Goal: Contribute content

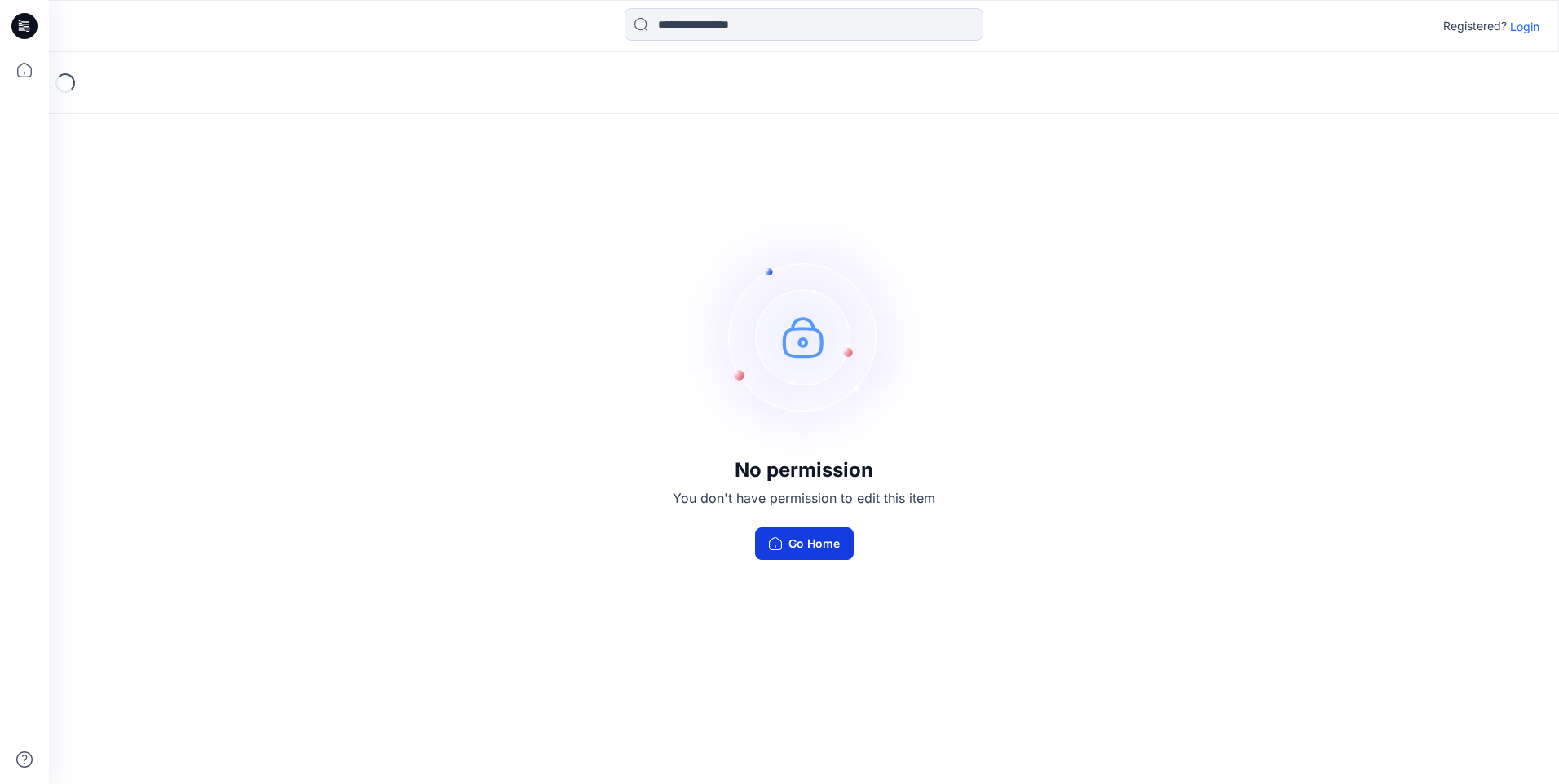
click at [827, 545] on button "Go Home" at bounding box center [804, 544] width 99 height 32
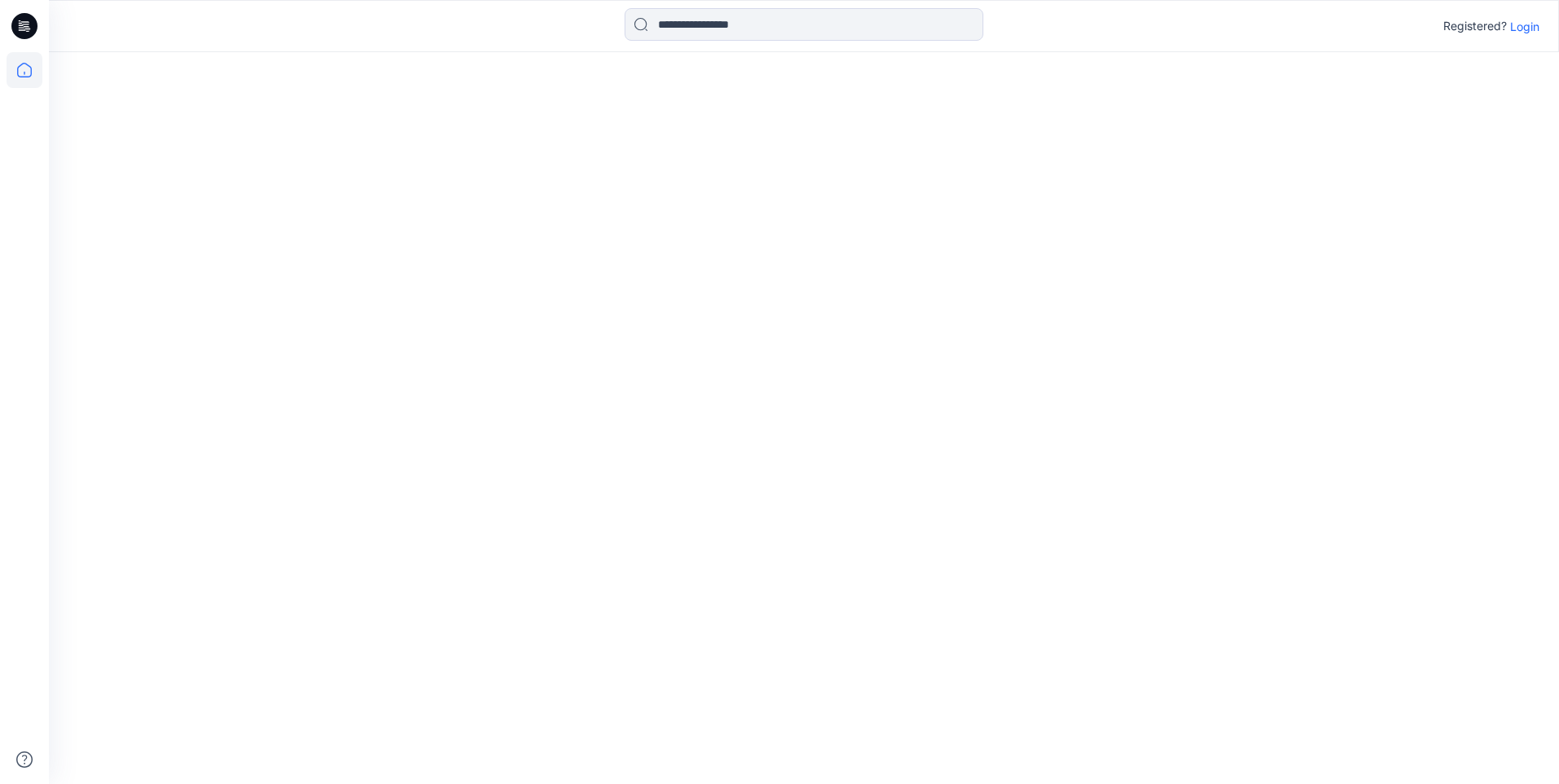
click at [26, 31] on icon at bounding box center [28, 31] width 4 height 1
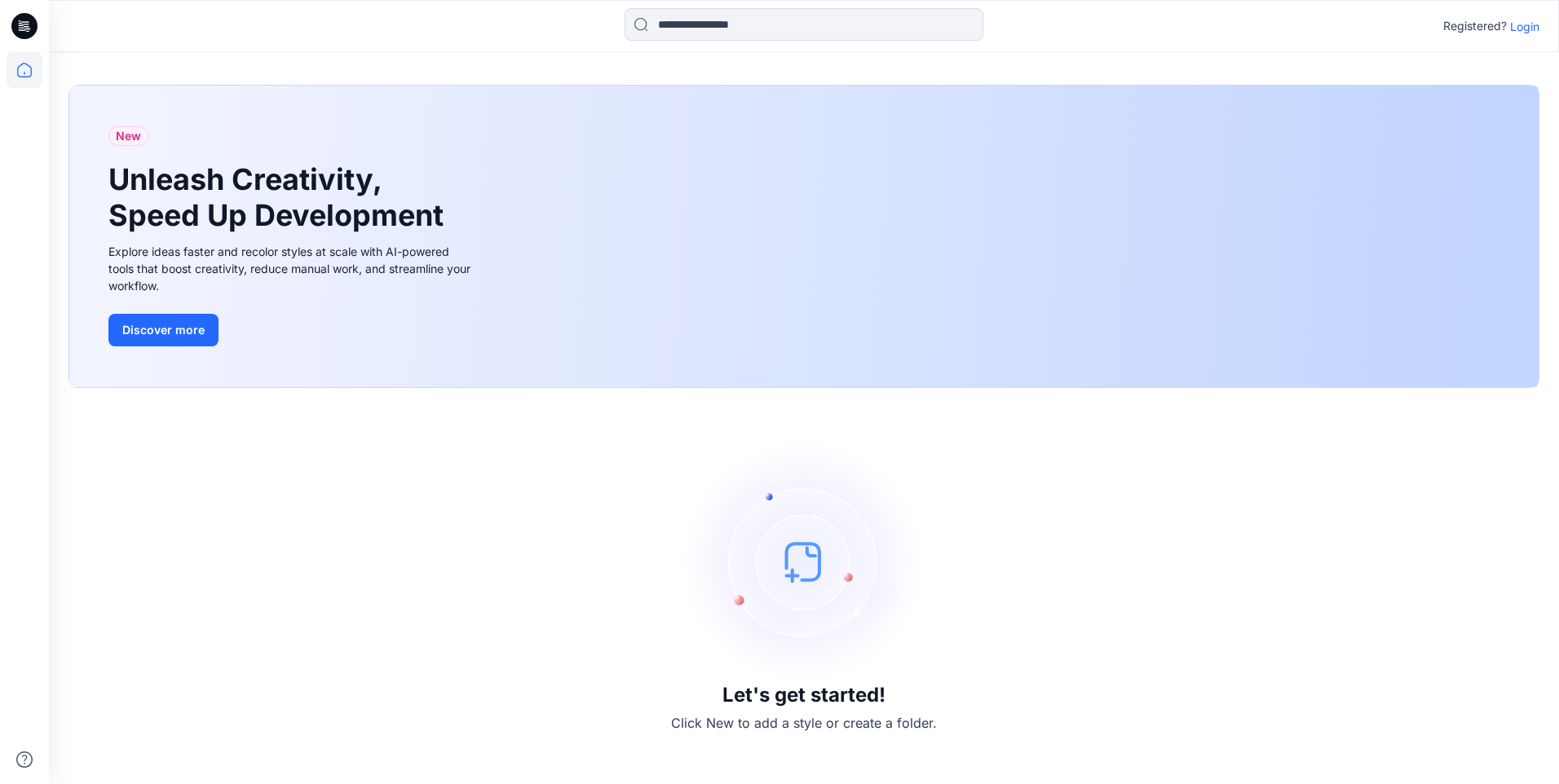
click at [1526, 31] on p "Login" at bounding box center [1525, 27] width 30 height 17
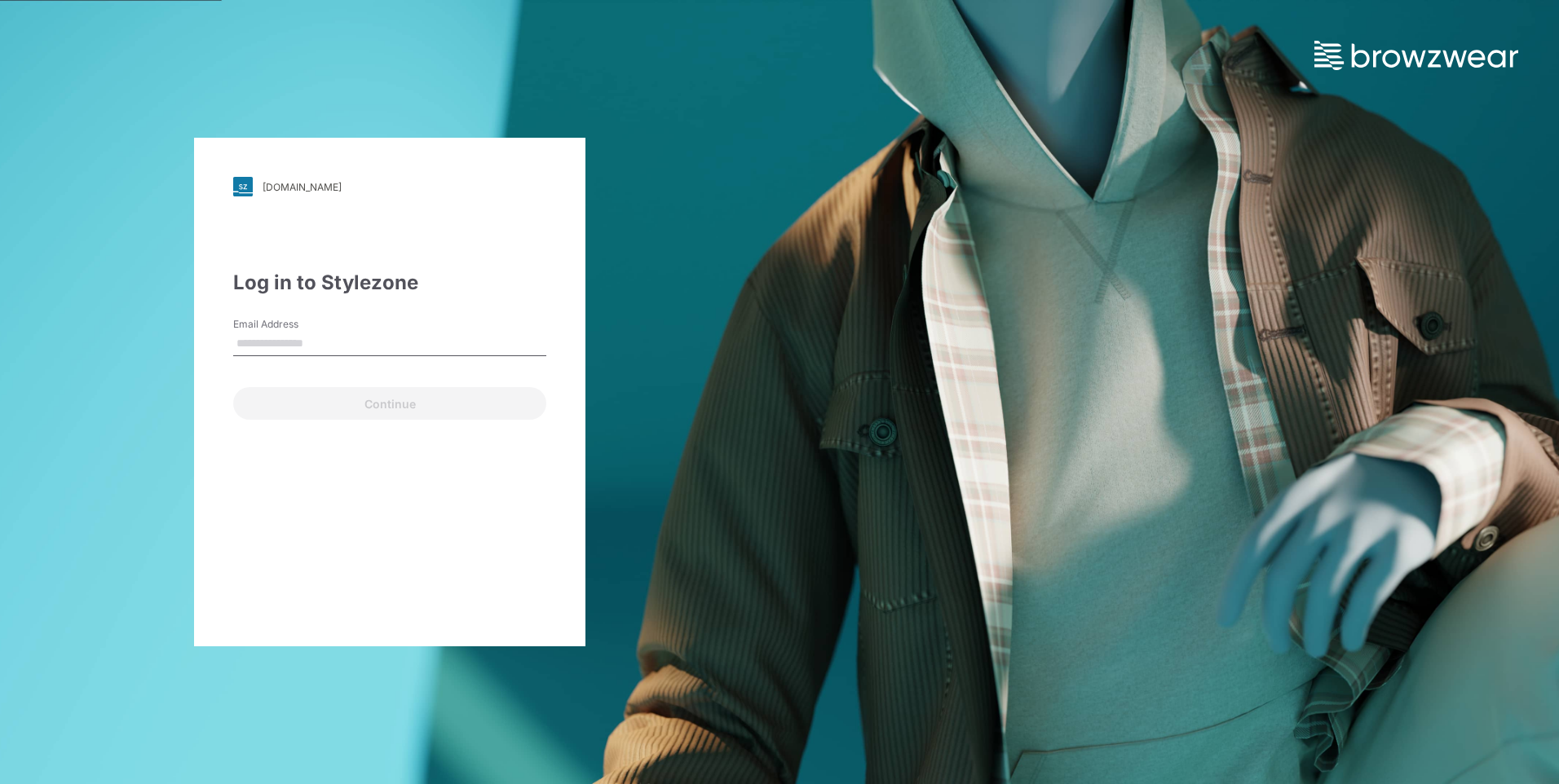
drag, startPoint x: 322, startPoint y: 325, endPoint x: 326, endPoint y: 347, distance: 22.4
click at [325, 341] on div "Email Address" at bounding box center [390, 341] width 314 height 49
click at [325, 342] on input "Email Address" at bounding box center [390, 344] width 314 height 25
type input "**********"
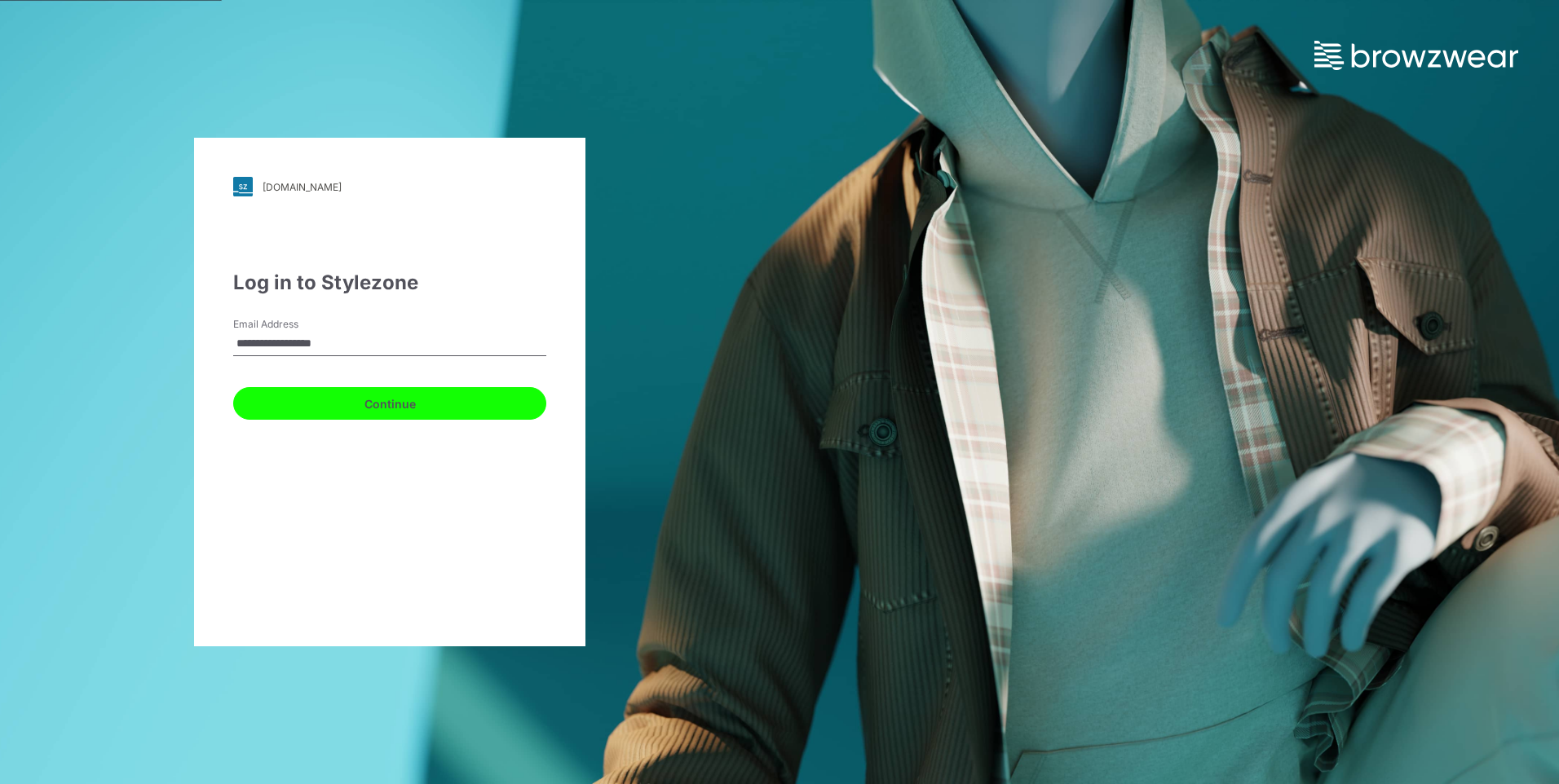
click at [344, 406] on button "Continue" at bounding box center [390, 403] width 314 height 32
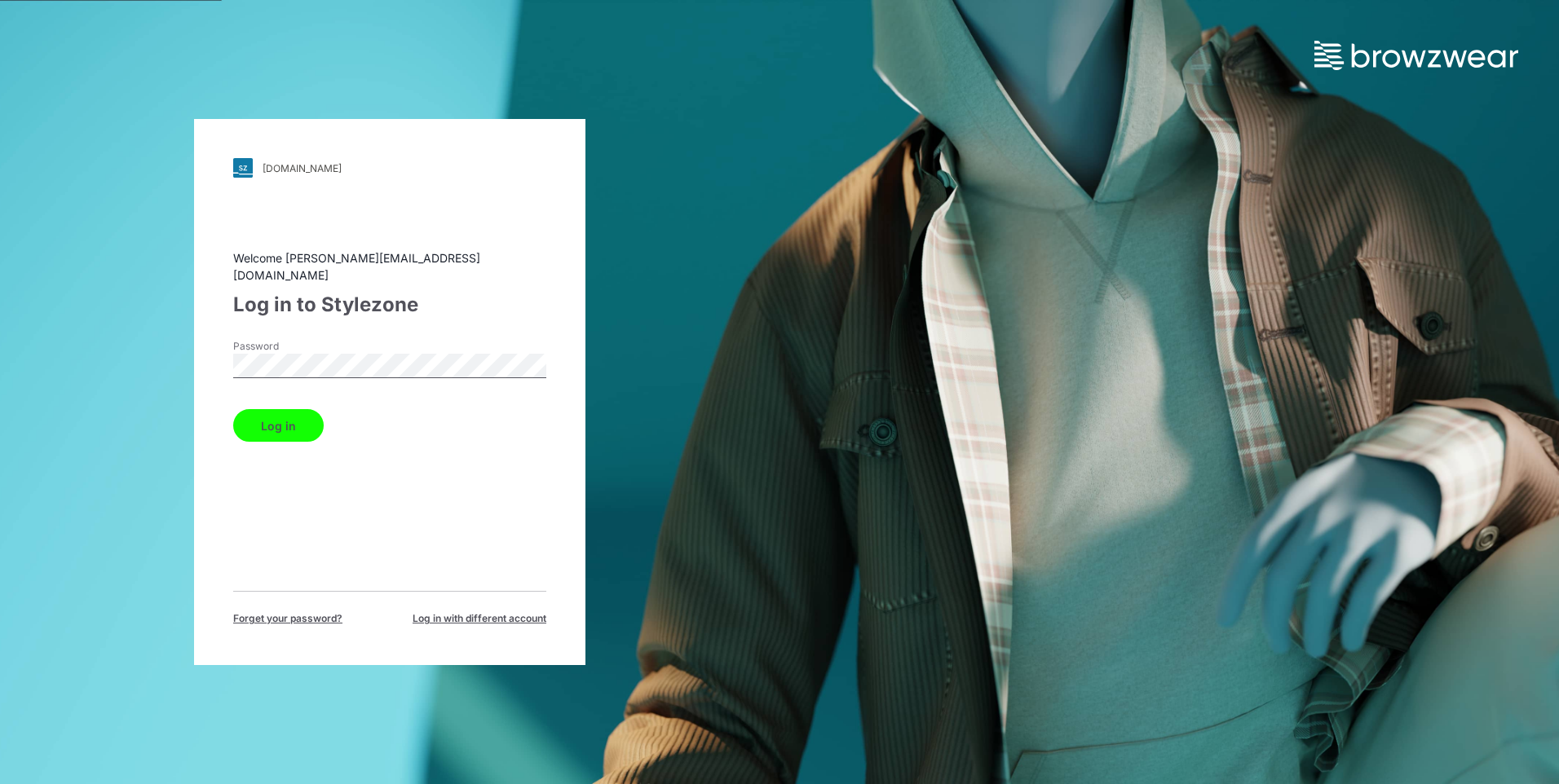
click at [233, 410] on button "Log in" at bounding box center [278, 426] width 91 height 32
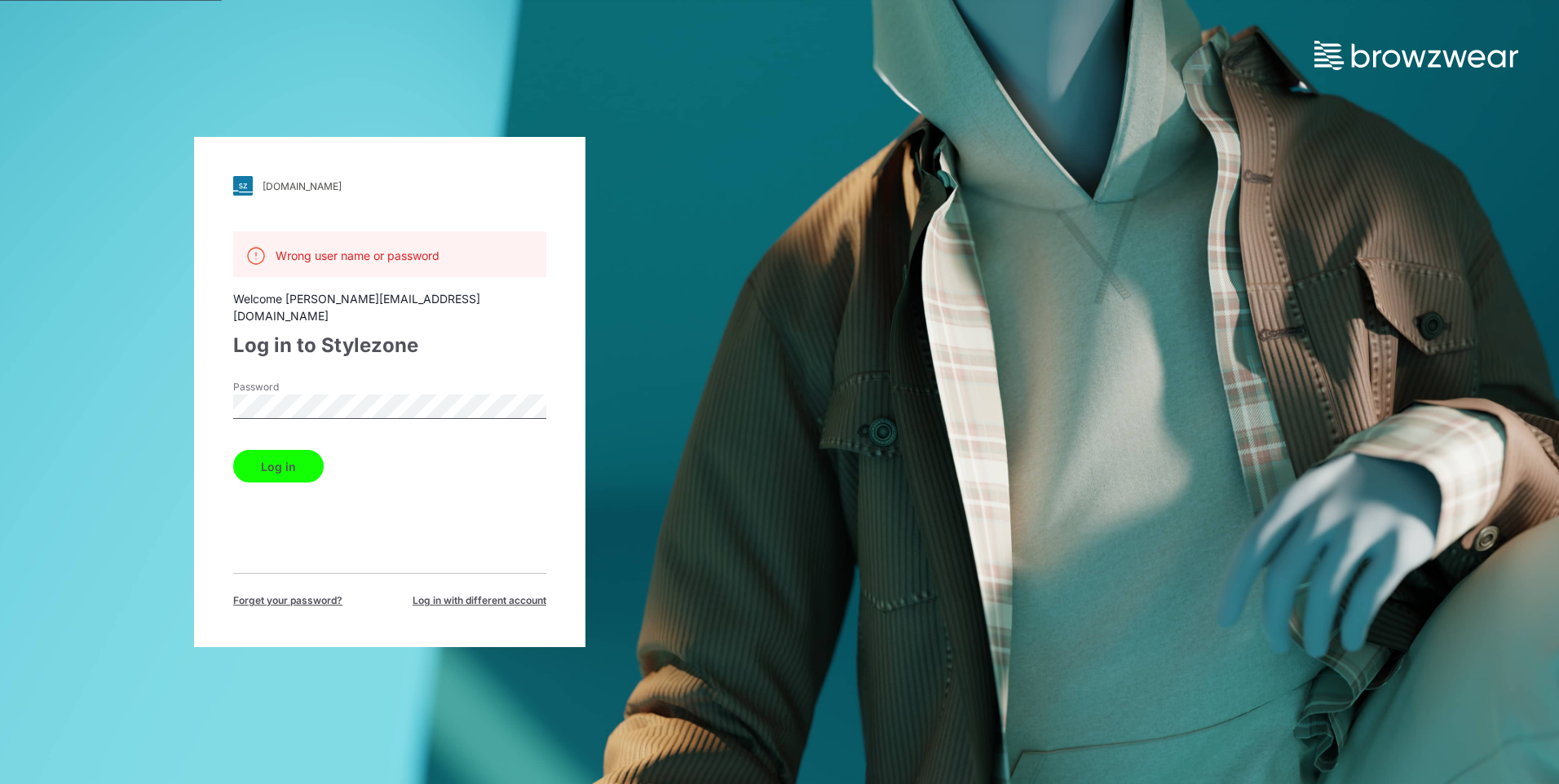
click at [233, 450] on button "Log in" at bounding box center [278, 466] width 91 height 32
click at [115, 376] on div "walmart.stylezone.com Loading... Wrong user name or password Welcome vanessa@mg…" at bounding box center [390, 392] width 780 height 784
click at [233, 450] on button "Log in" at bounding box center [278, 466] width 91 height 32
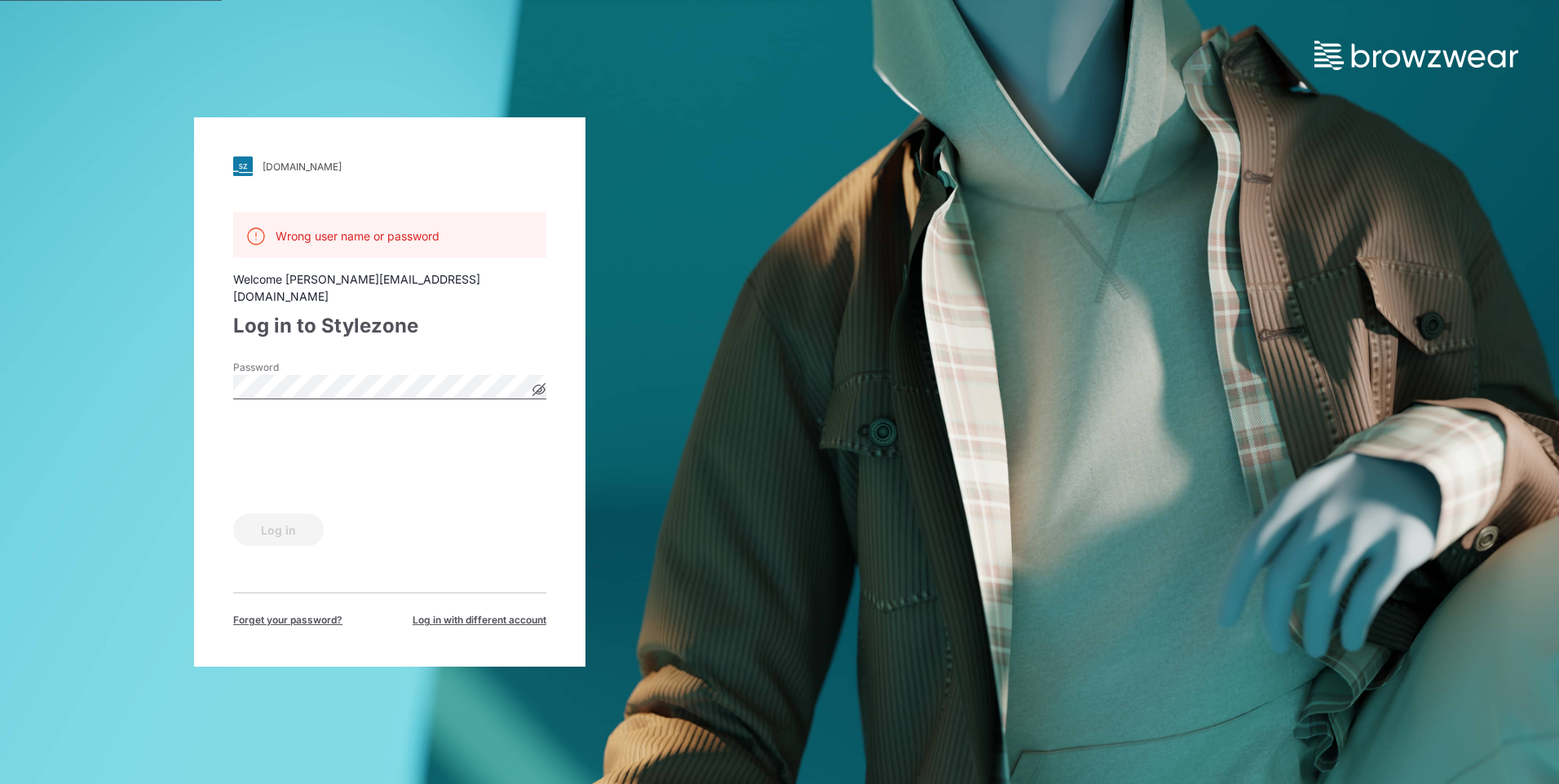
click at [538, 384] on icon at bounding box center [539, 390] width 12 height 12
click at [288, 513] on button "Log in" at bounding box center [278, 530] width 91 height 32
click at [289, 520] on button "Log in" at bounding box center [278, 530] width 91 height 32
click at [291, 521] on button "Log in" at bounding box center [278, 530] width 91 height 32
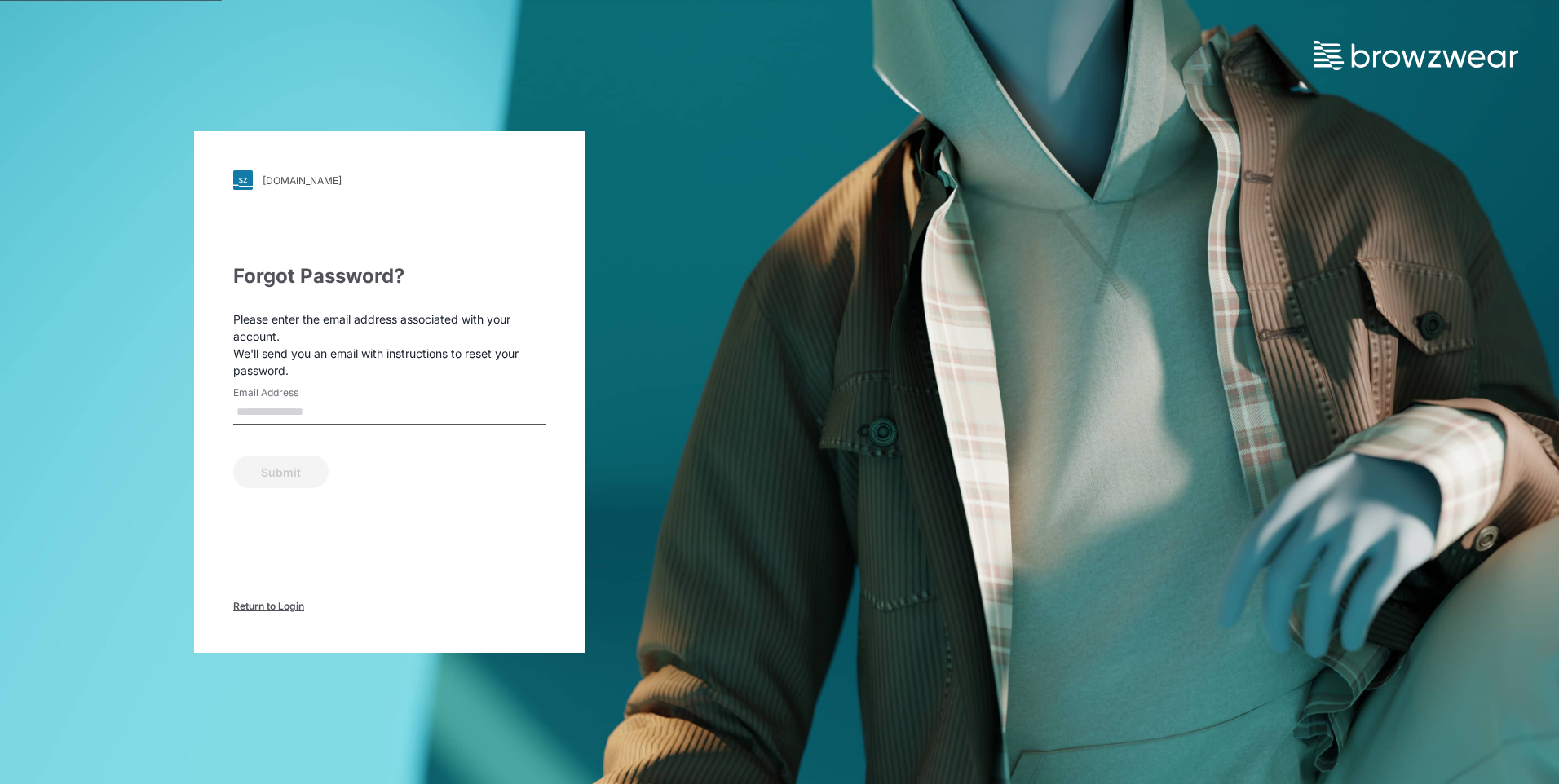
click at [385, 403] on input "Email Address" at bounding box center [390, 412] width 314 height 25
type input "**********"
click at [296, 466] on button "Submit" at bounding box center [281, 472] width 95 height 32
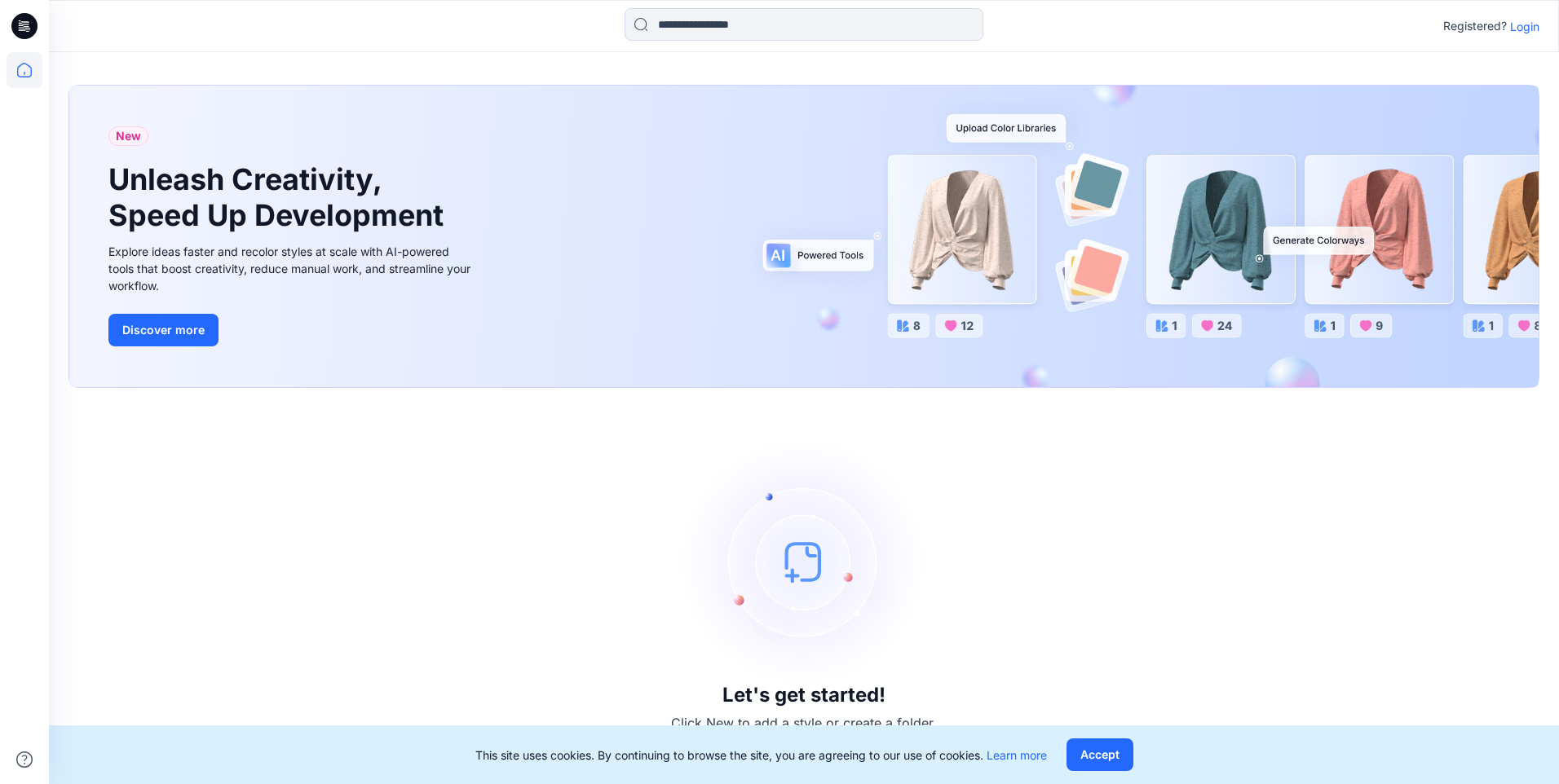
click at [1528, 24] on p "Login" at bounding box center [1525, 27] width 30 height 17
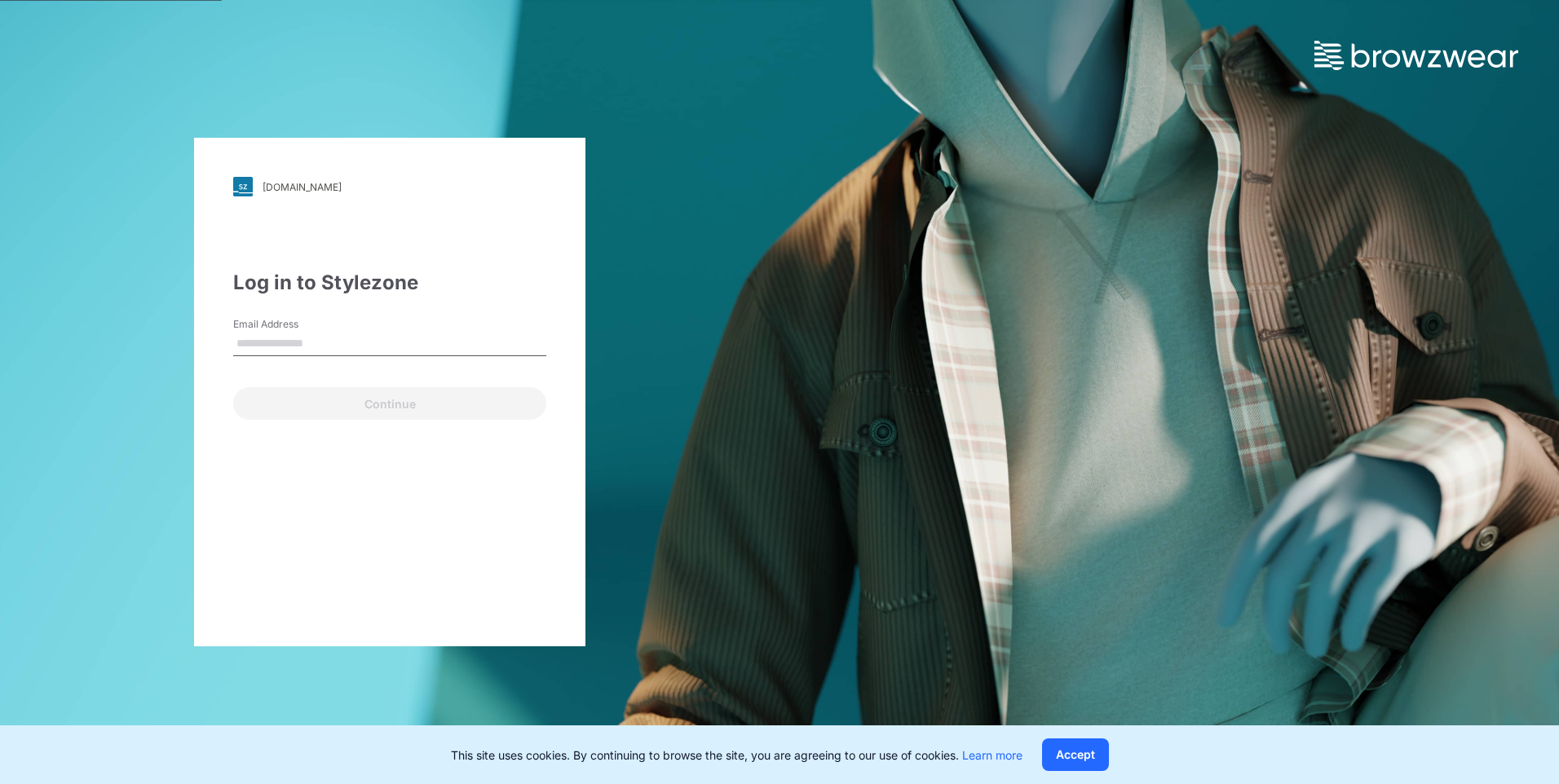
click at [449, 334] on input "Email Address" at bounding box center [390, 344] width 314 height 25
type input "**********"
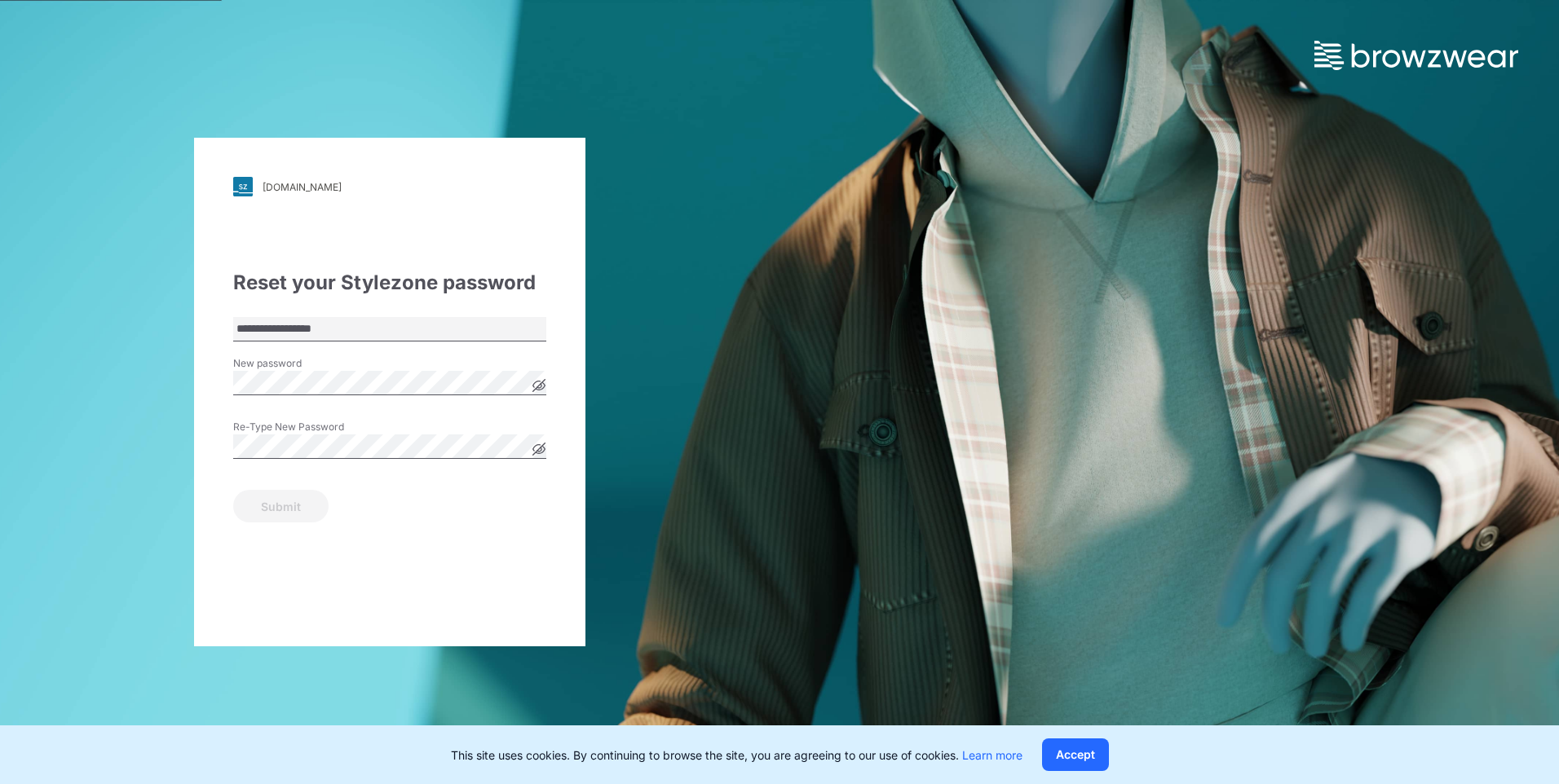
click at [537, 384] on icon at bounding box center [539, 386] width 12 height 12
click at [545, 445] on icon at bounding box center [539, 450] width 13 height 13
click at [270, 506] on button "Submit" at bounding box center [281, 506] width 95 height 32
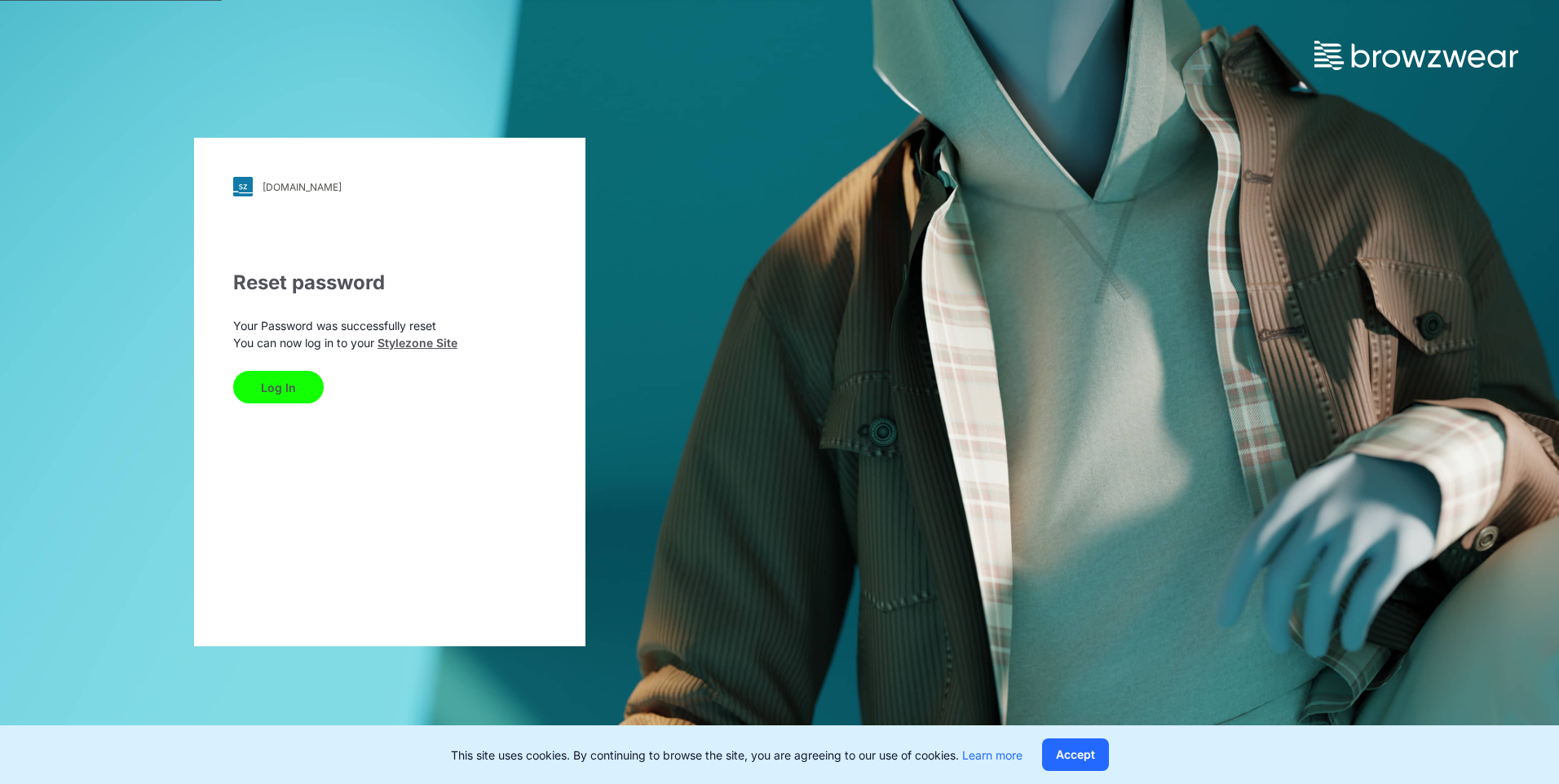
click at [281, 392] on button "Log In" at bounding box center [278, 387] width 91 height 32
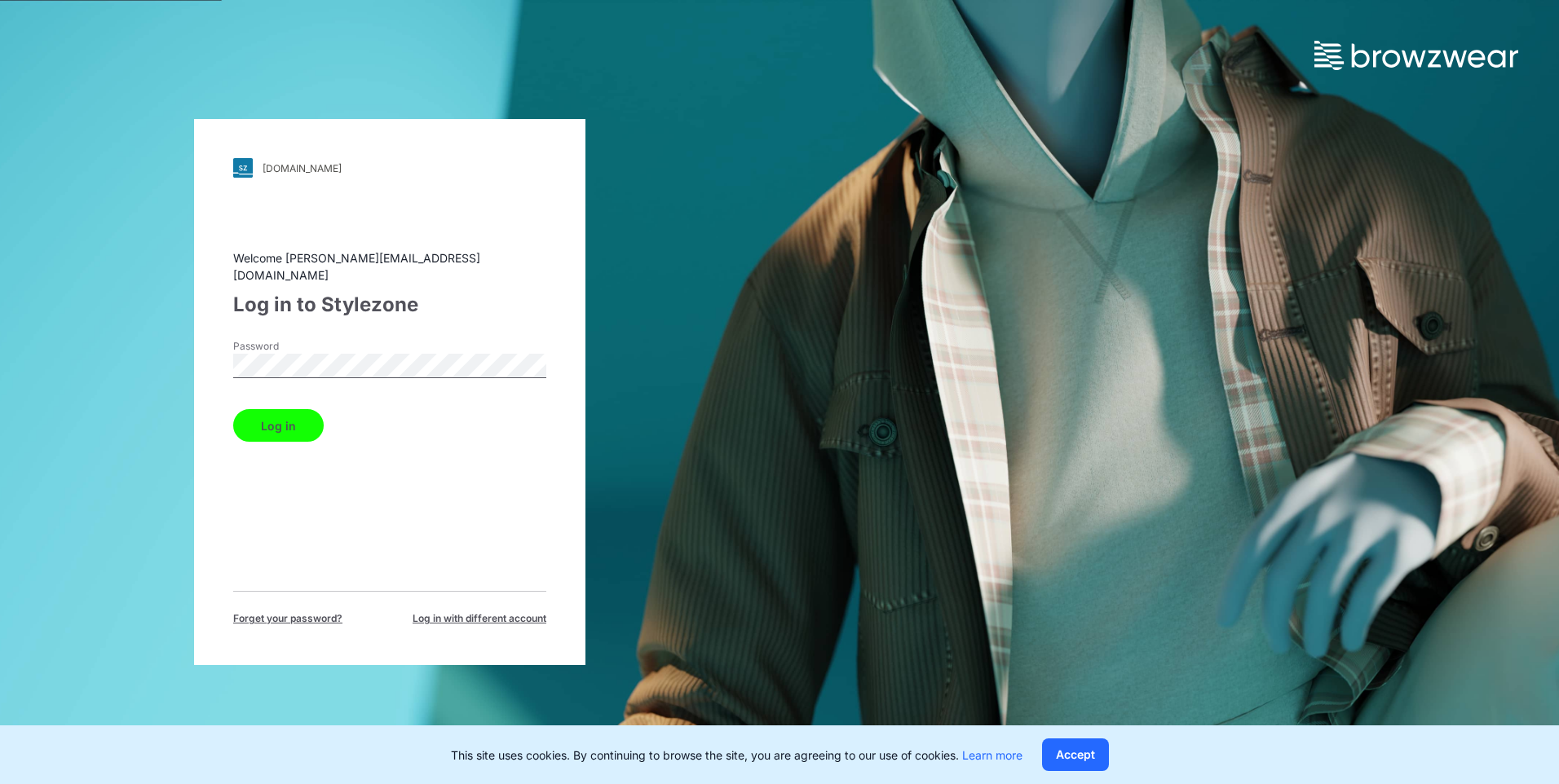
click at [233, 410] on button "Log in" at bounding box center [278, 426] width 91 height 32
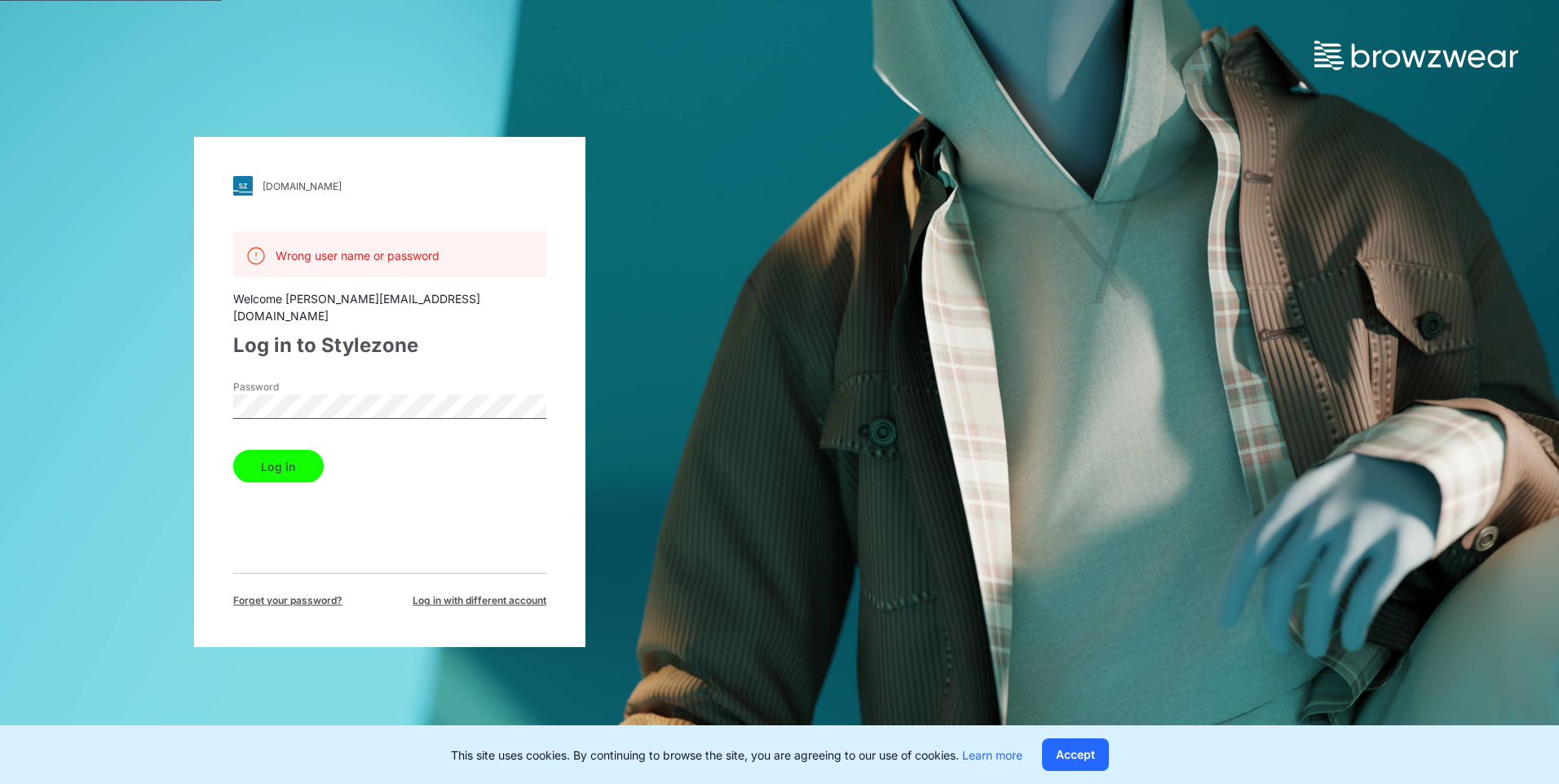
click at [68, 386] on div "walmart.stylezone.com Loading... Wrong user name or password Welcome vanessa@mg…" at bounding box center [390, 392] width 780 height 784
click at [233, 450] on button "Log in" at bounding box center [278, 466] width 91 height 32
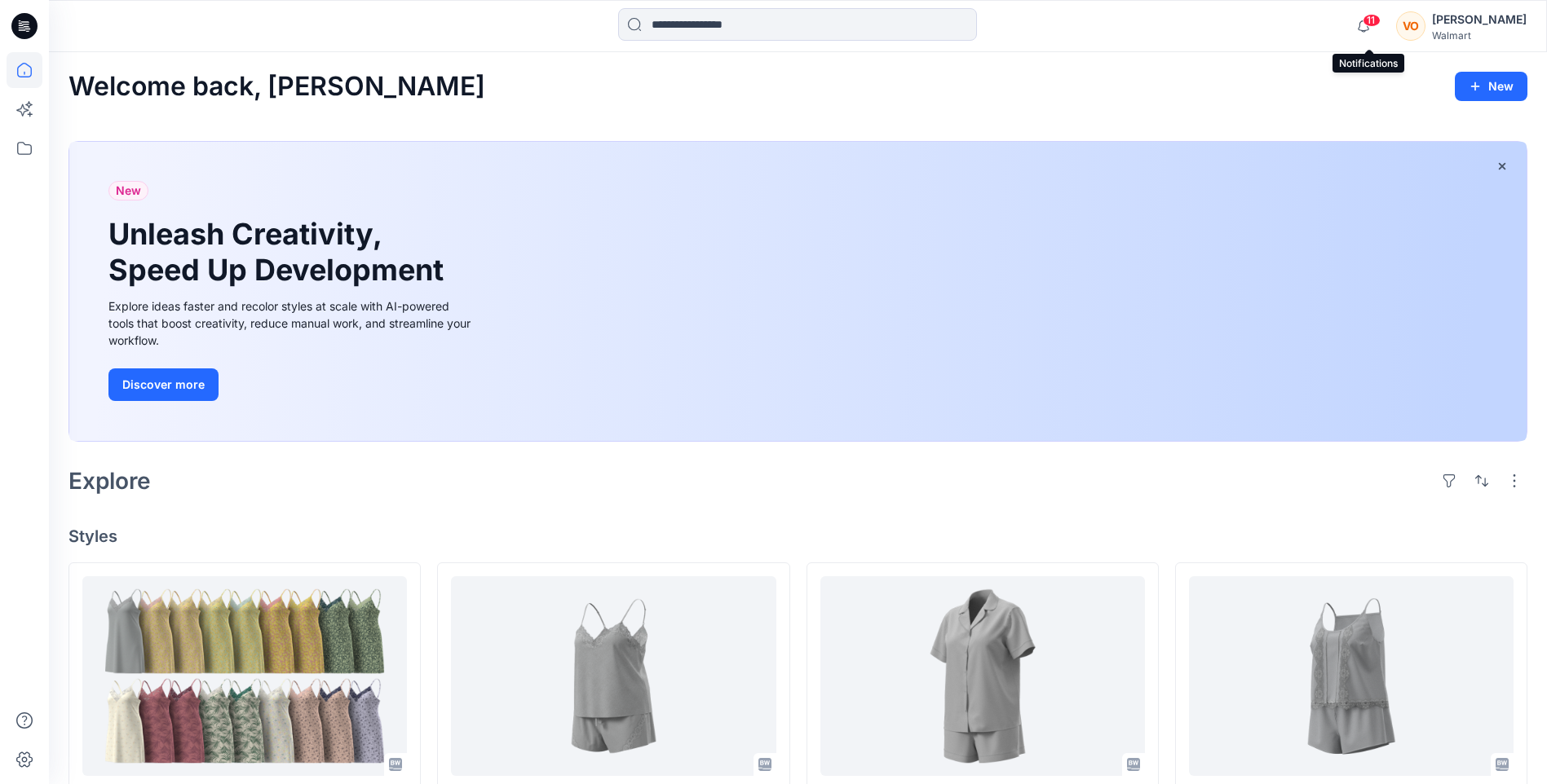
click at [1381, 21] on span "11" at bounding box center [1372, 21] width 18 height 13
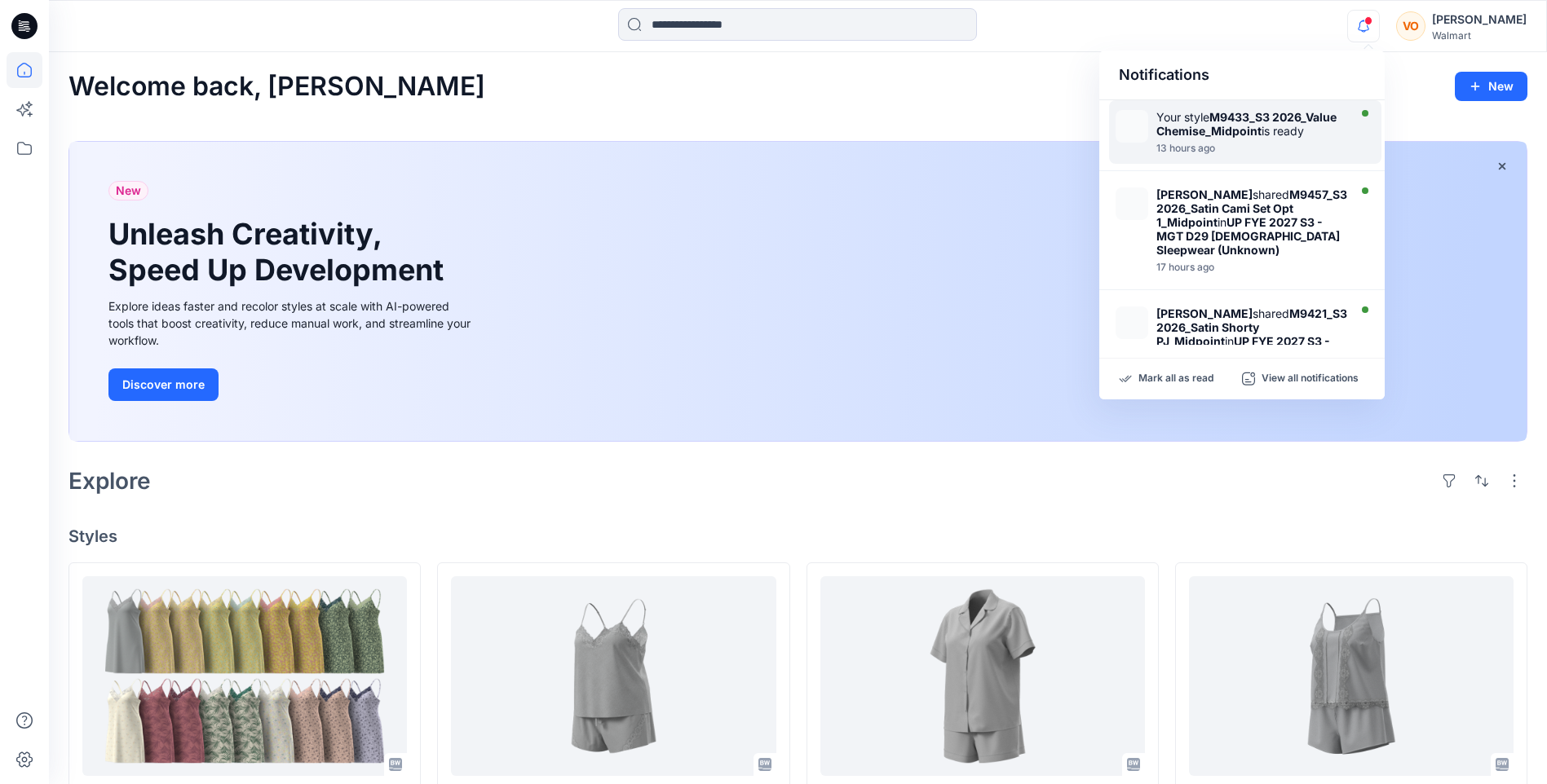
click at [1298, 138] on div "Your style M9433_S3 2026_Value Chemise_Midpoint is ready" at bounding box center [1250, 124] width 188 height 28
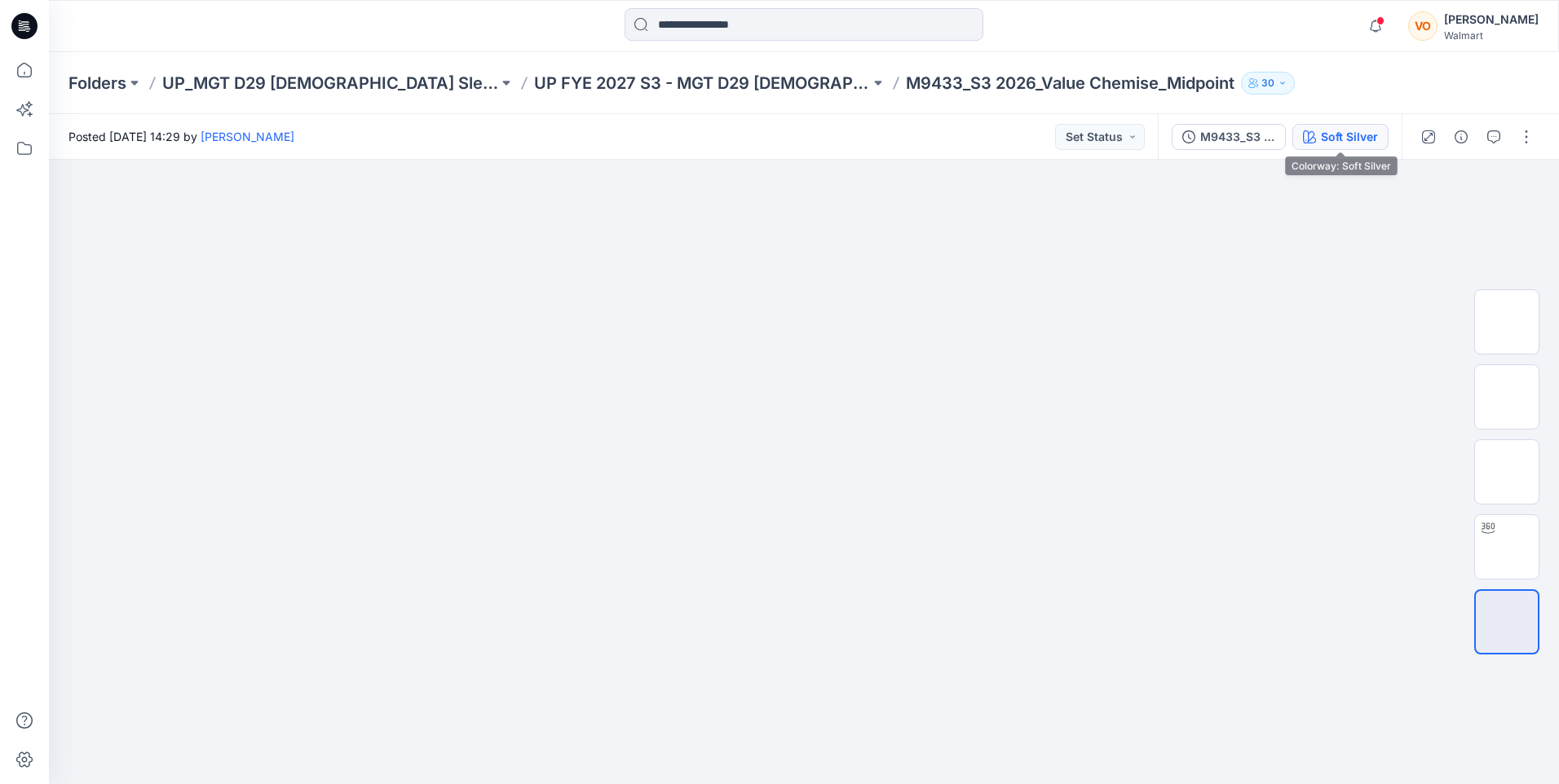
click at [1364, 141] on div "Soft Silver" at bounding box center [1349, 136] width 57 height 18
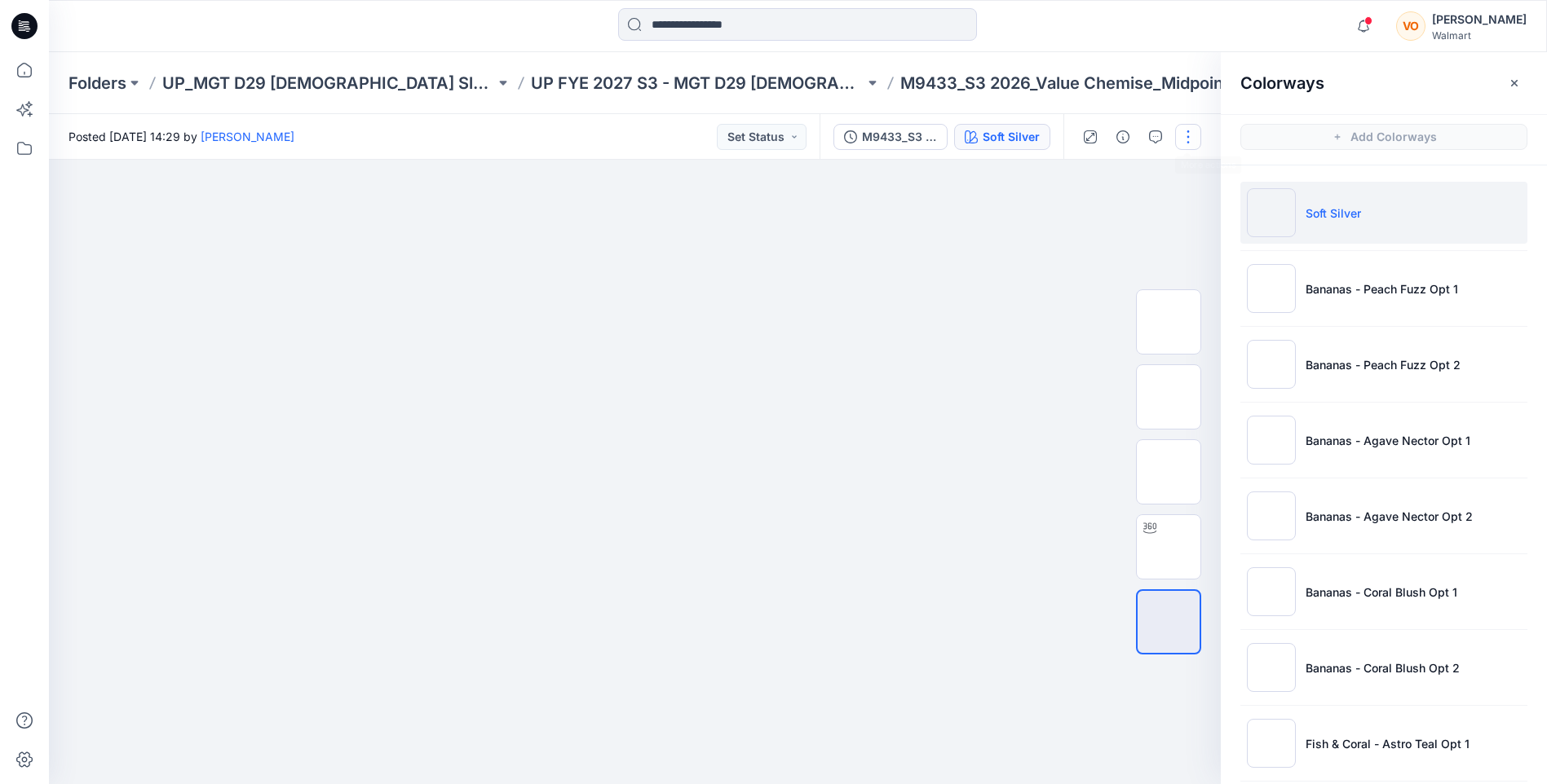
click at [1182, 132] on button "button" at bounding box center [1188, 136] width 26 height 26
click at [1128, 213] on button "Edit" at bounding box center [1119, 221] width 150 height 30
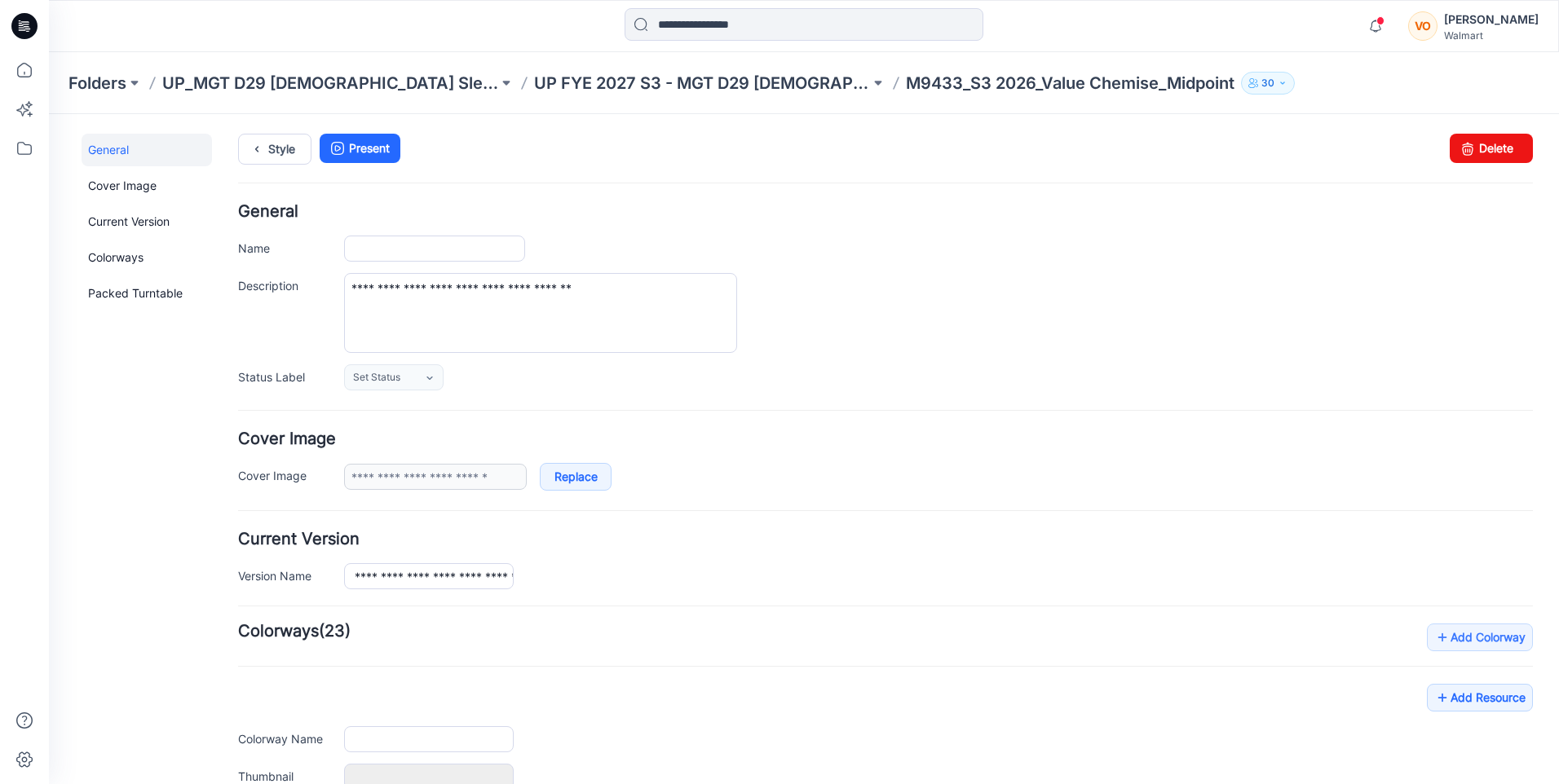
type input "**********"
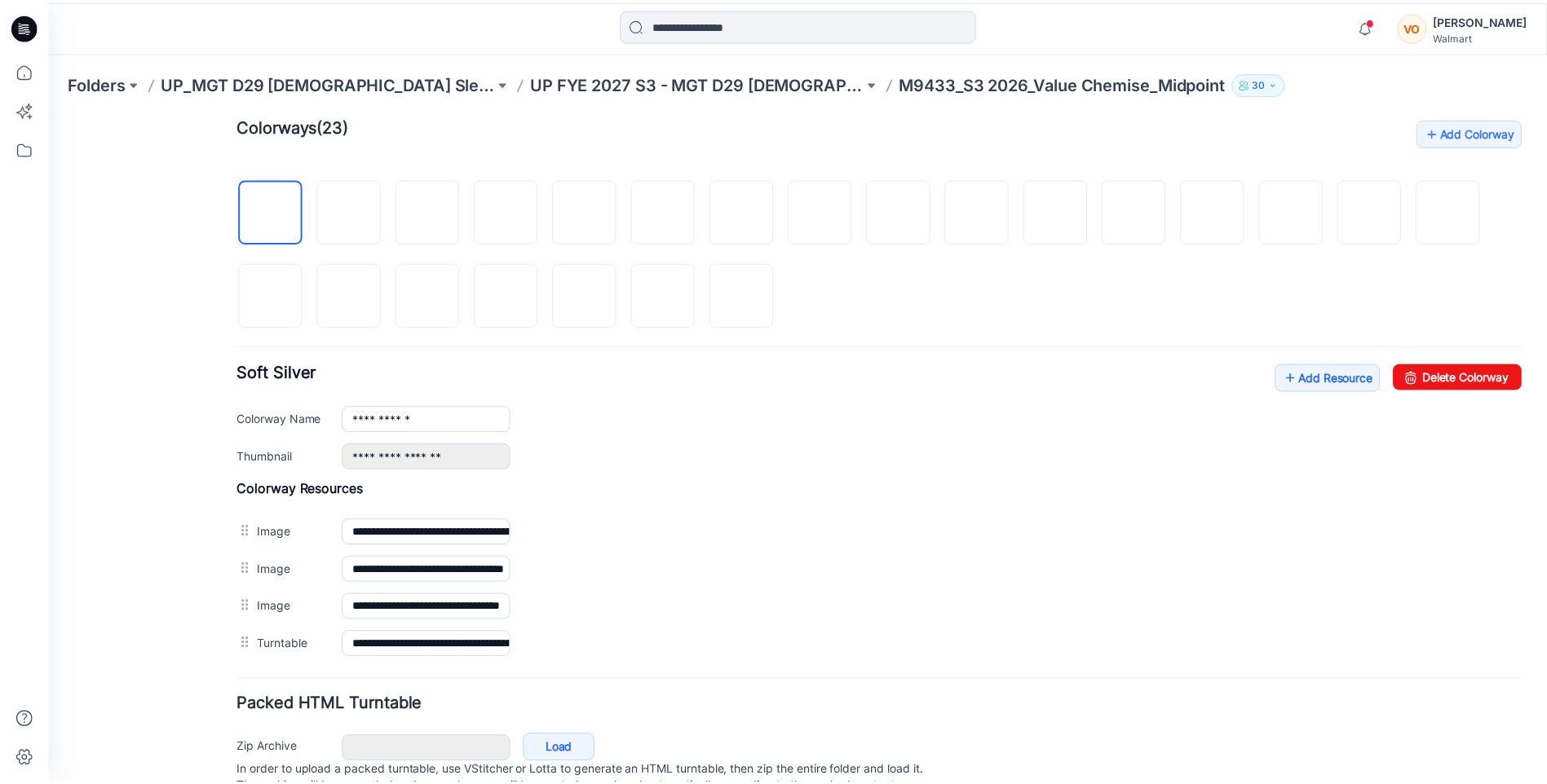
scroll to position [571, 0]
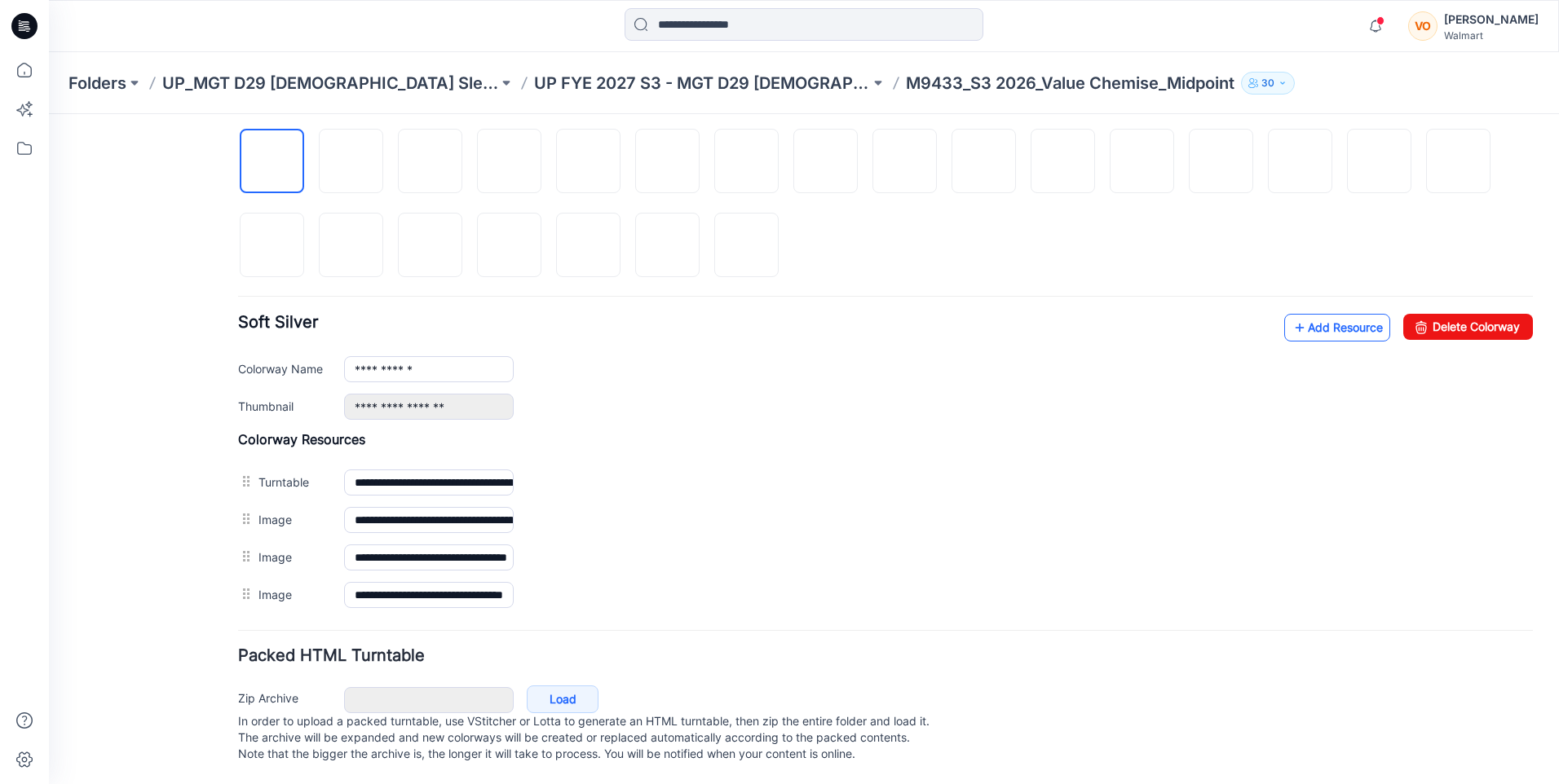
click at [1298, 316] on link "Add Resource" at bounding box center [1337, 327] width 106 height 28
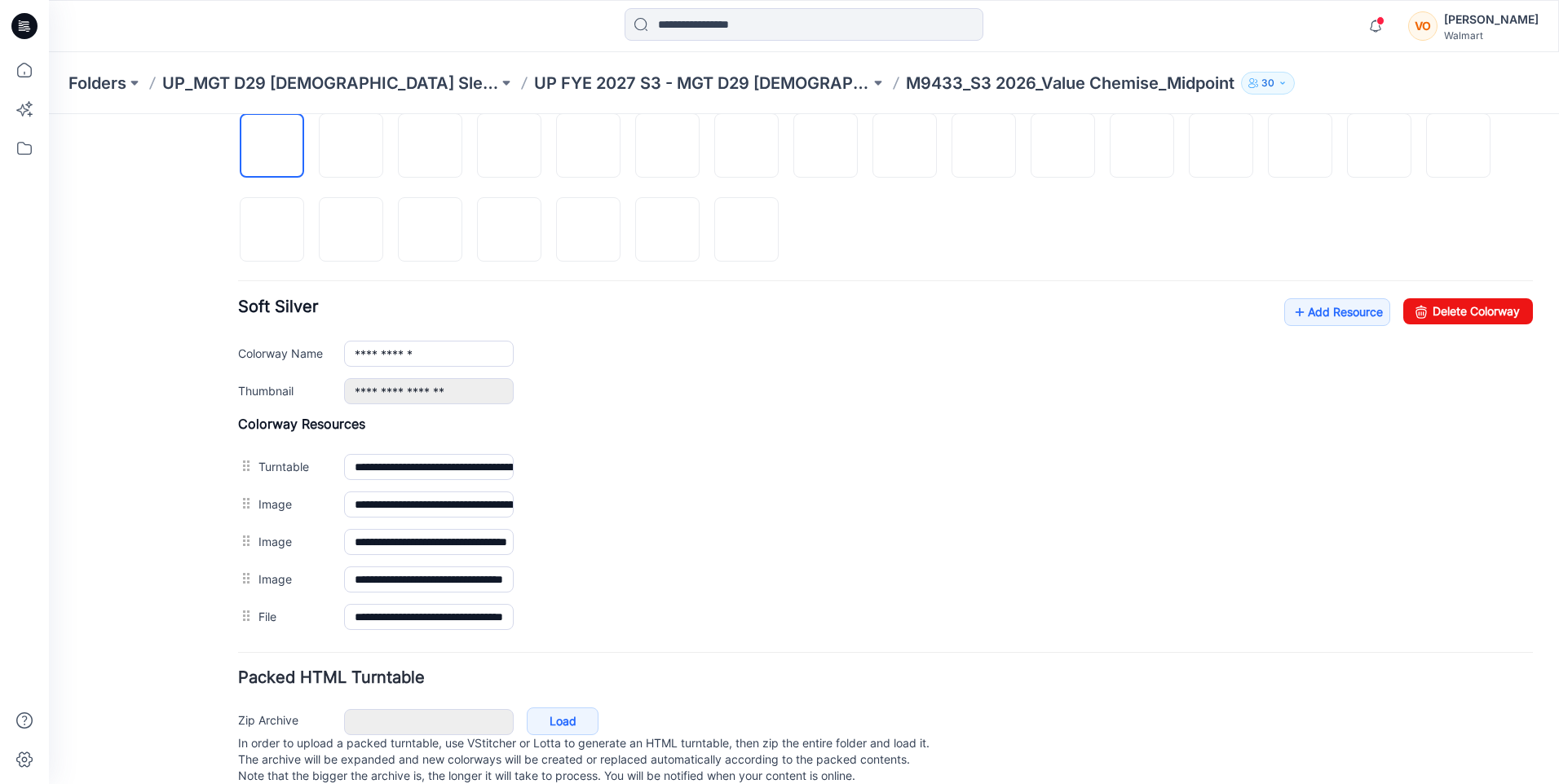
click at [810, 437] on div "**********" at bounding box center [885, 525] width 1295 height 220
click at [1380, 19] on icon "button" at bounding box center [1375, 26] width 31 height 32
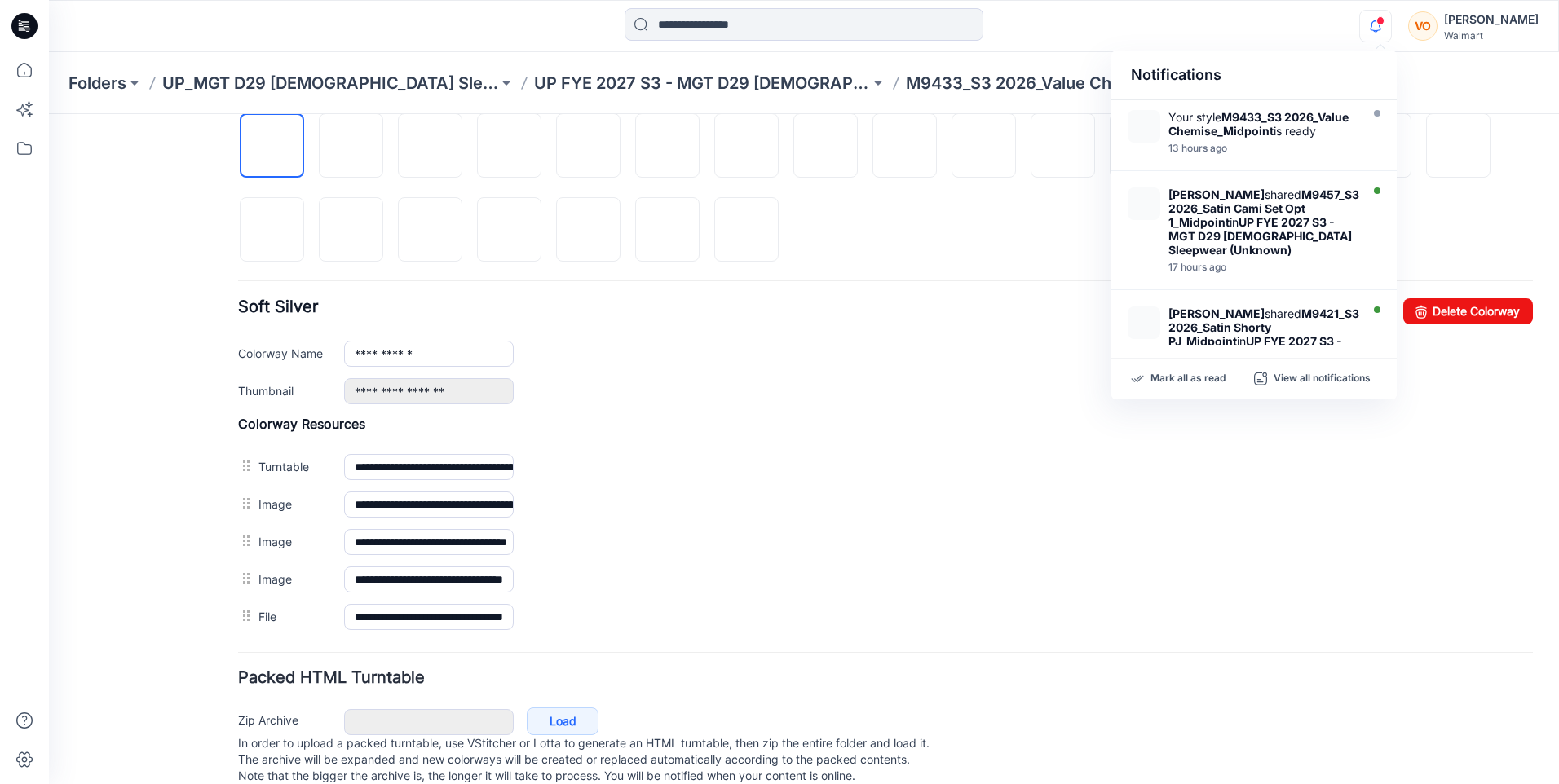
click at [1306, 37] on div "Notifications Your style M9433_S3 2026_Value Chemise_Midpoint is ready 13 hours…" at bounding box center [803, 27] width 1509 height 36
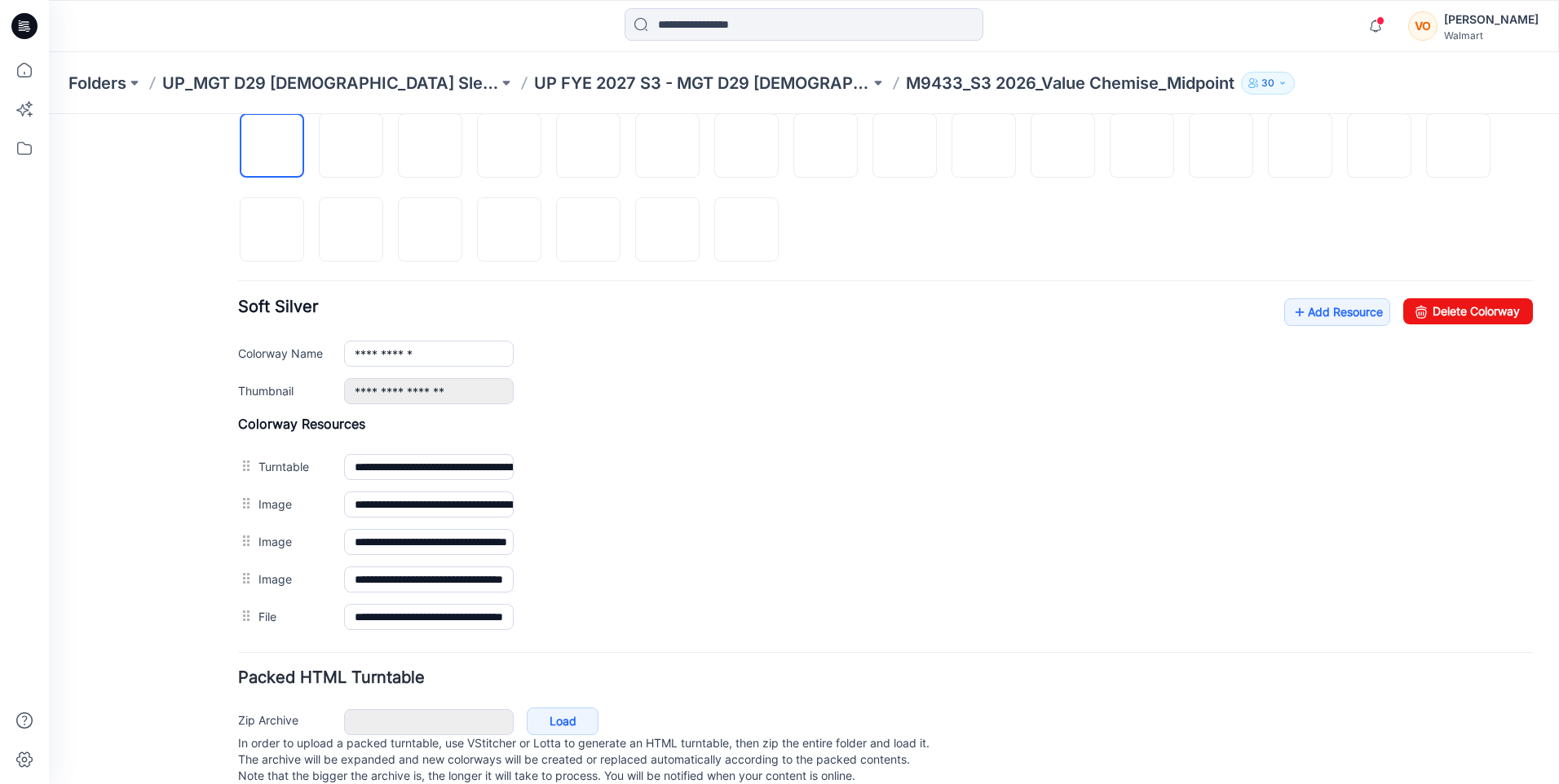
click at [42, 26] on div at bounding box center [24, 26] width 52 height 52
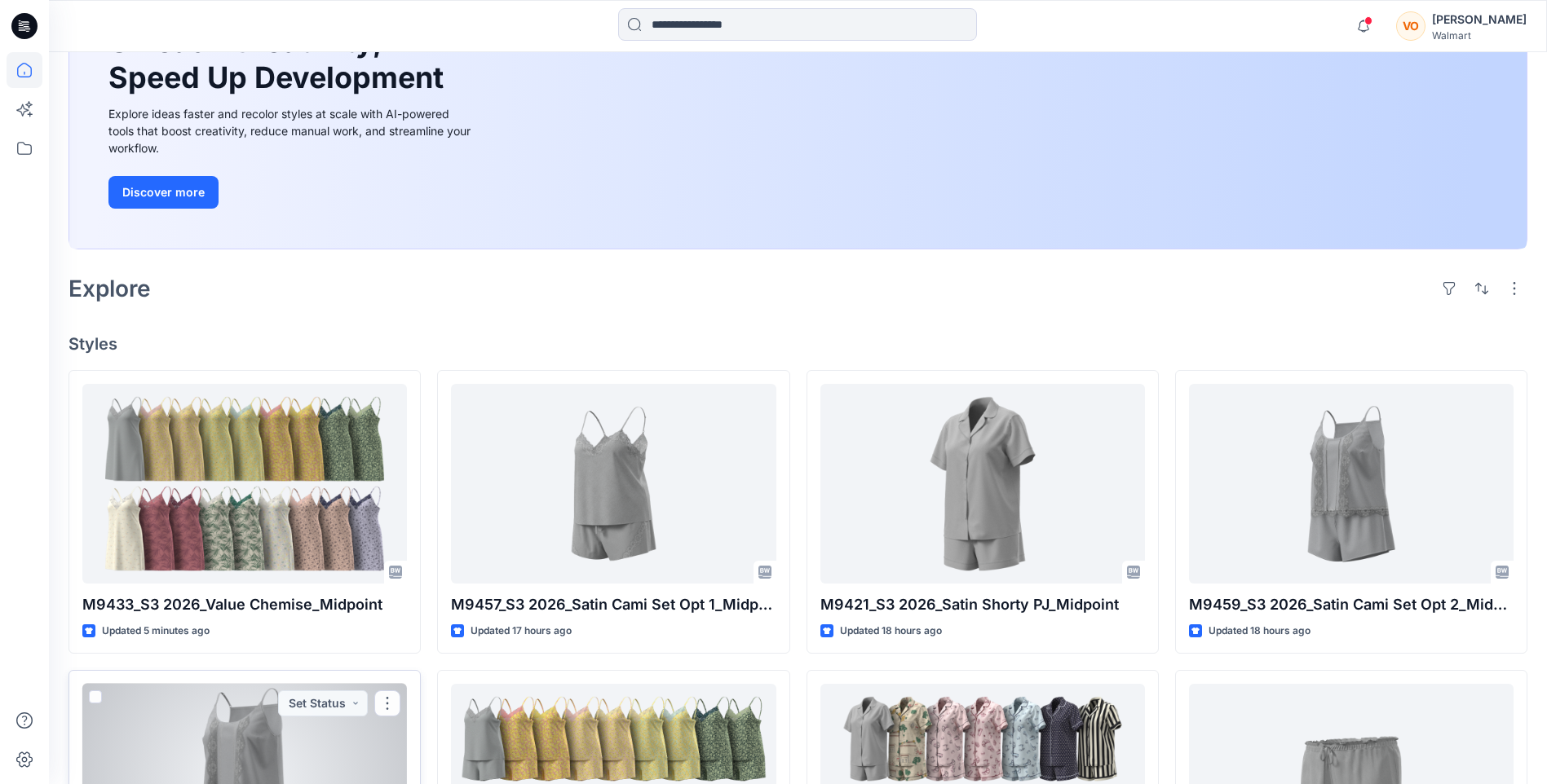
scroll to position [163, 0]
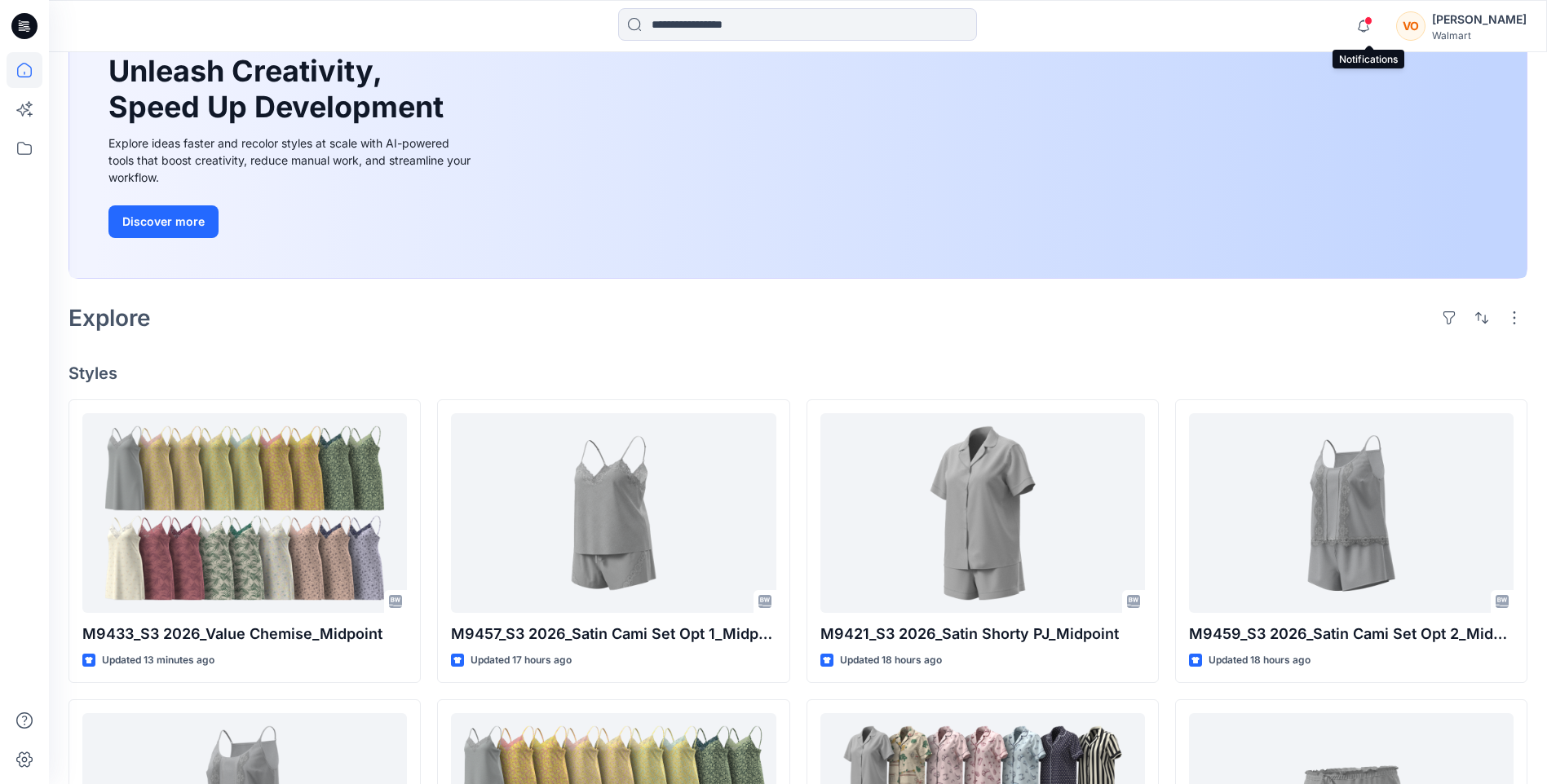
click at [1370, 21] on span at bounding box center [1368, 20] width 9 height 9
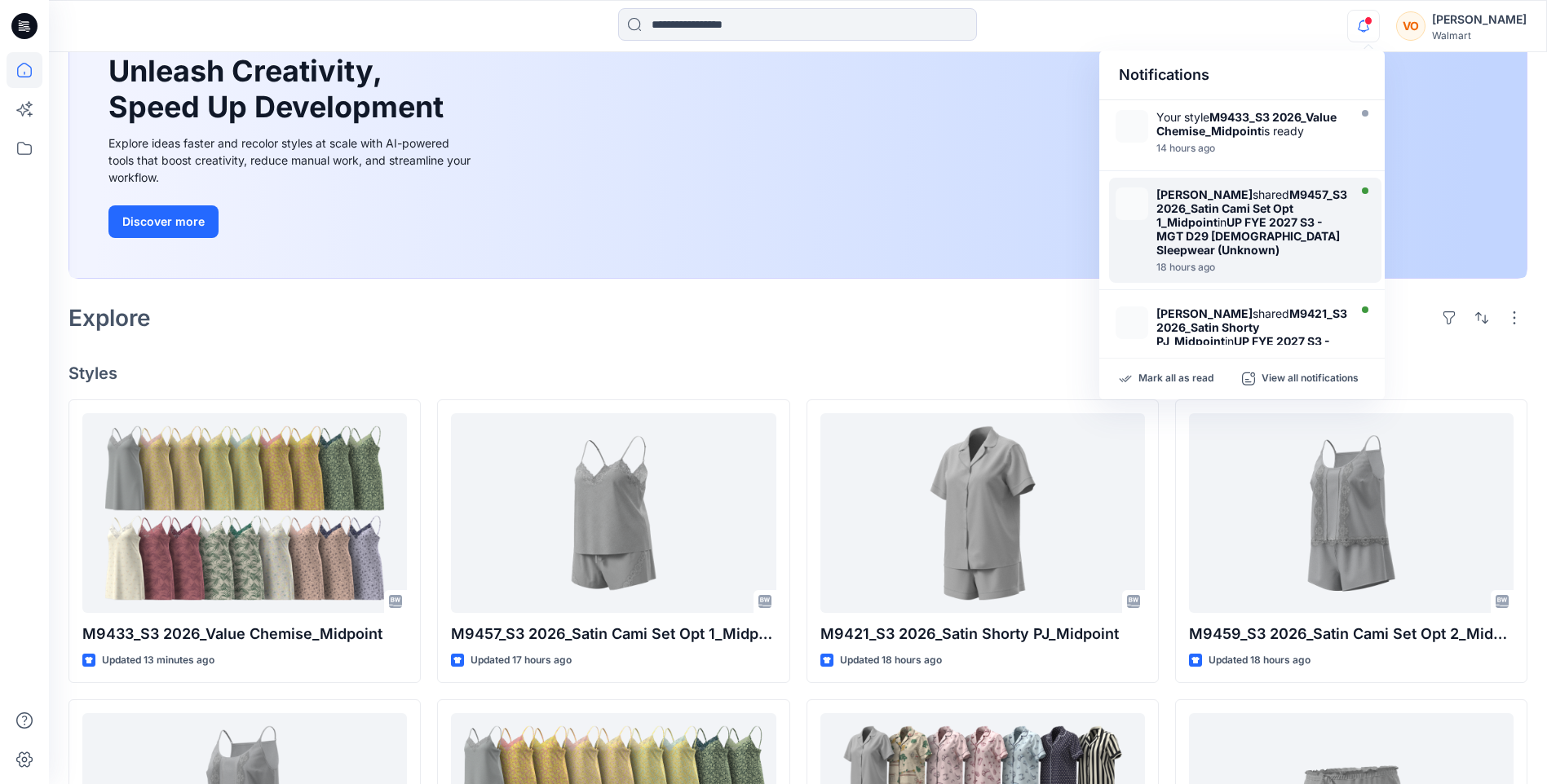
click at [1272, 231] on strong "UP FYE 2027 S3 - MGT D29 [DEMOGRAPHIC_DATA] Sleepwear (Unknown)" at bounding box center [1248, 236] width 184 height 42
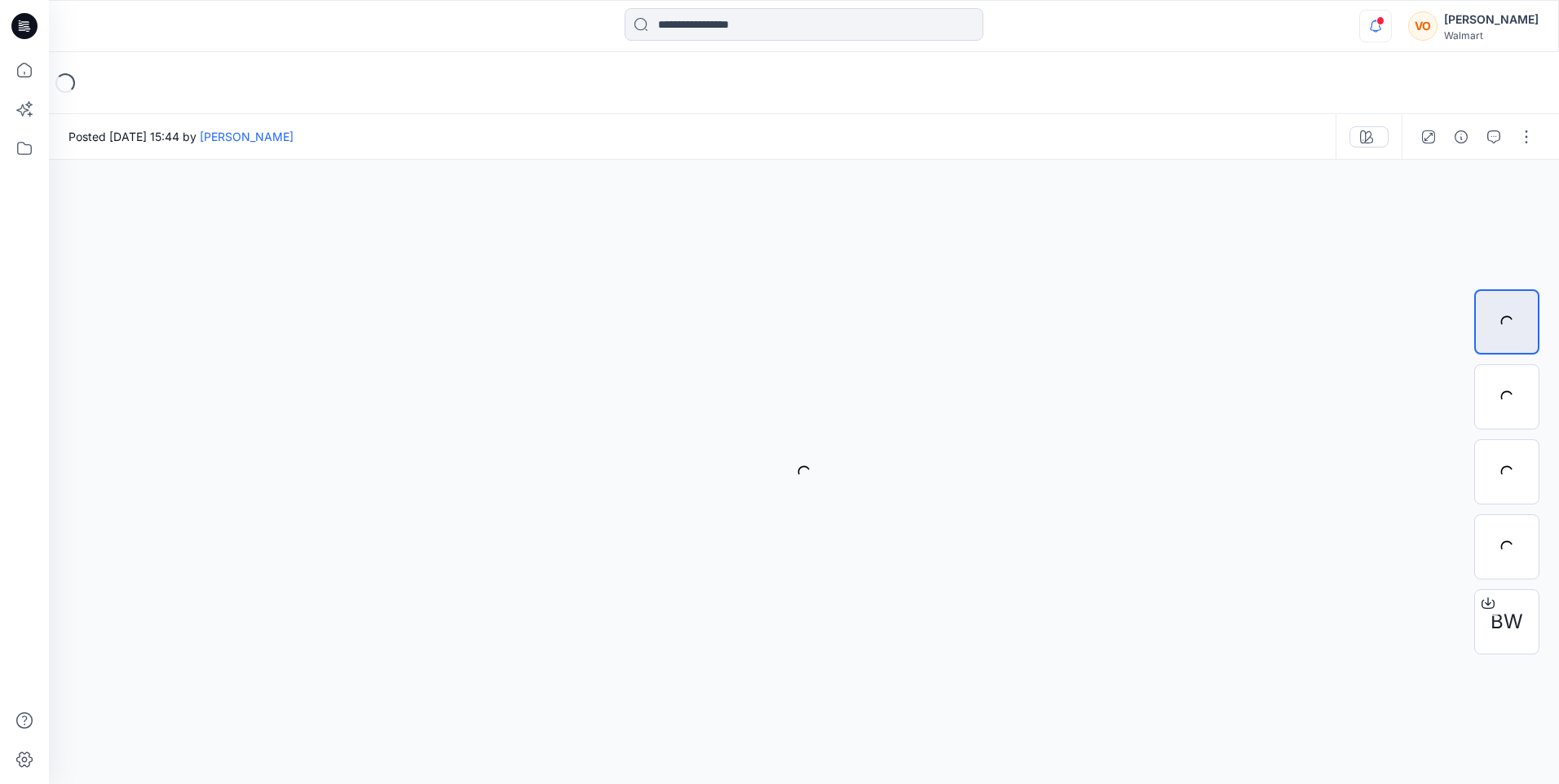
click at [1378, 30] on icon "button" at bounding box center [1375, 25] width 11 height 10
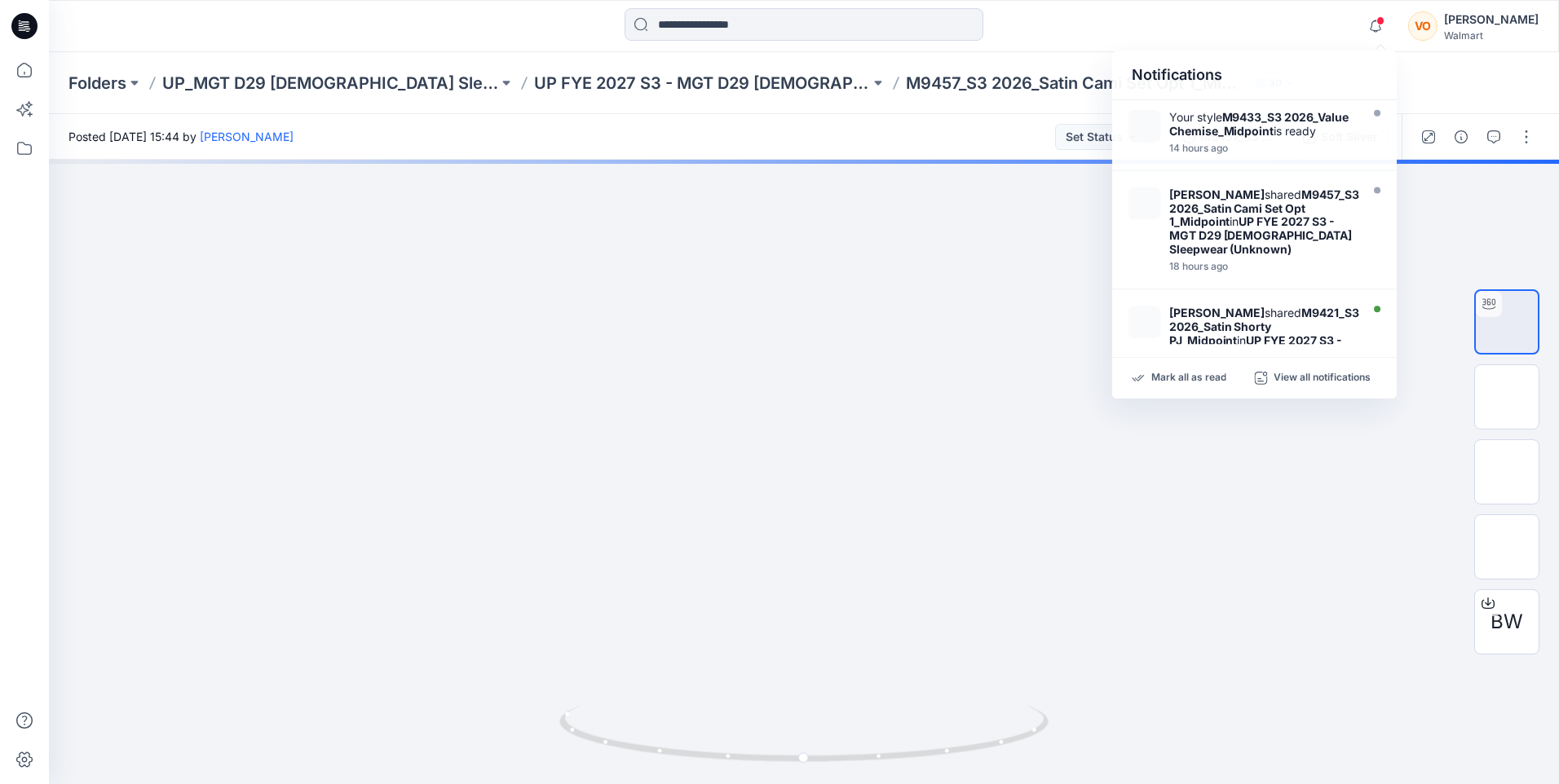
click at [27, 39] on icon at bounding box center [24, 26] width 26 height 52
